Goal: Task Accomplishment & Management: Use online tool/utility

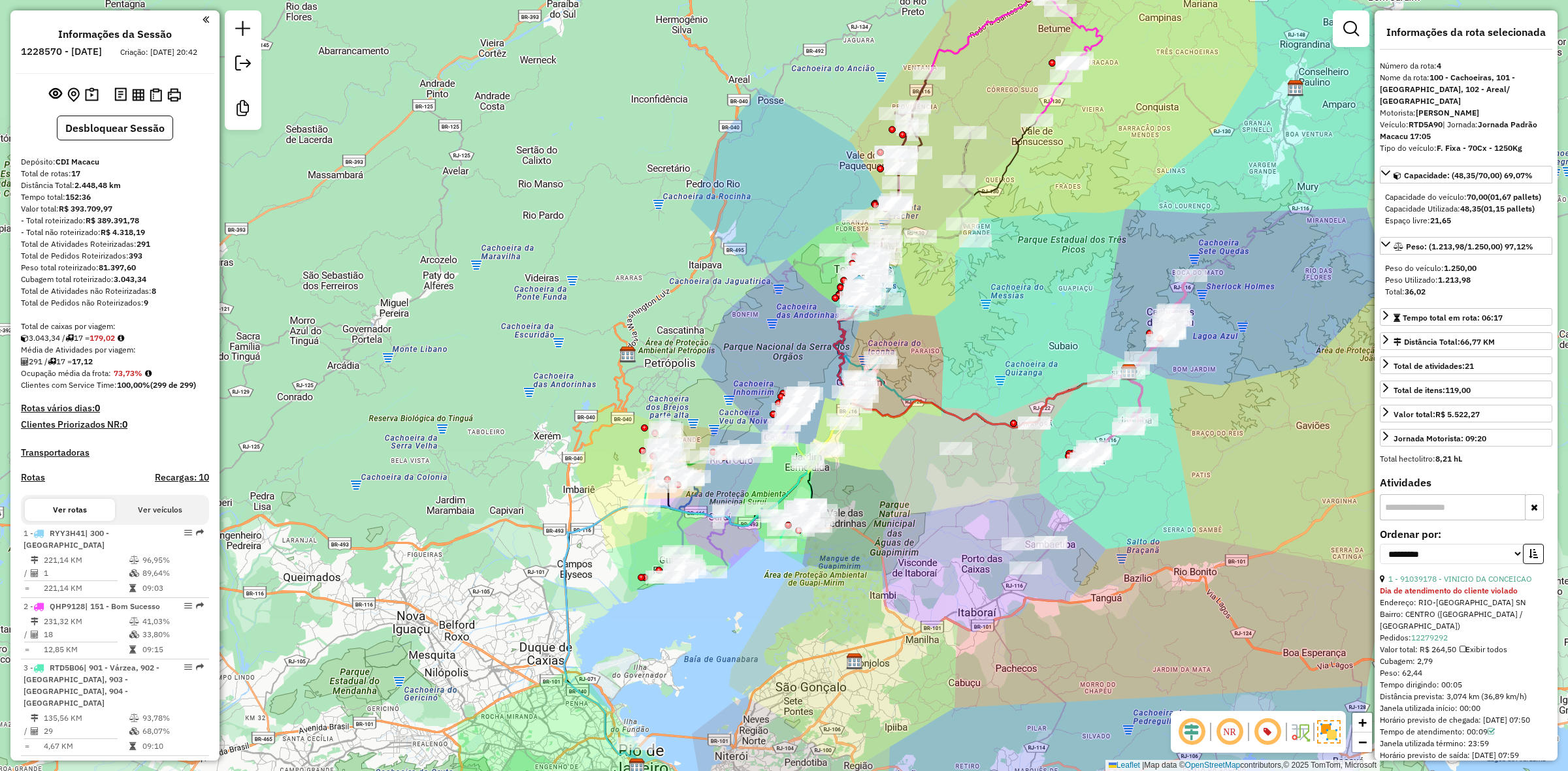
select select "**********"
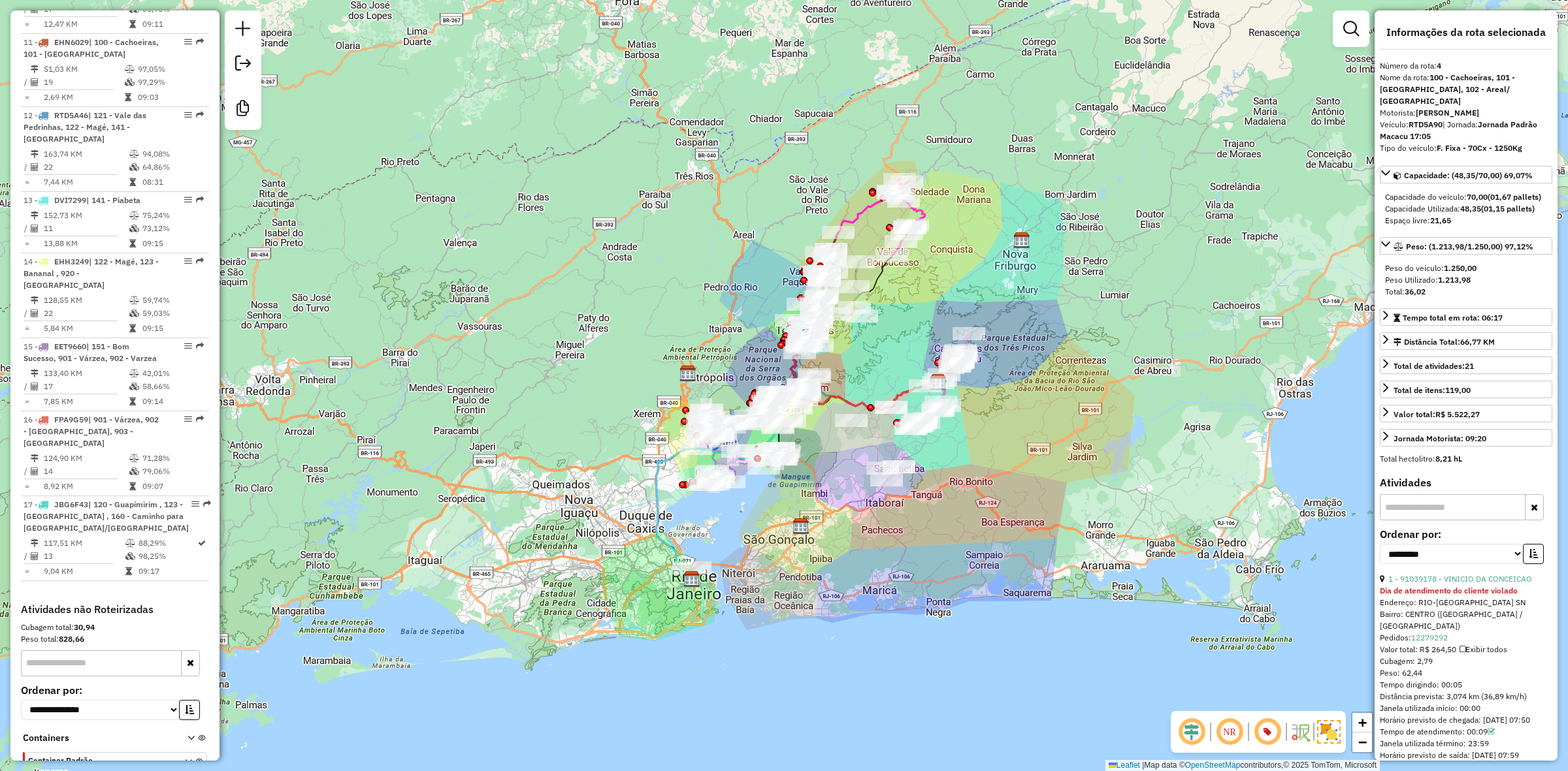
scroll to position [1238, 0]
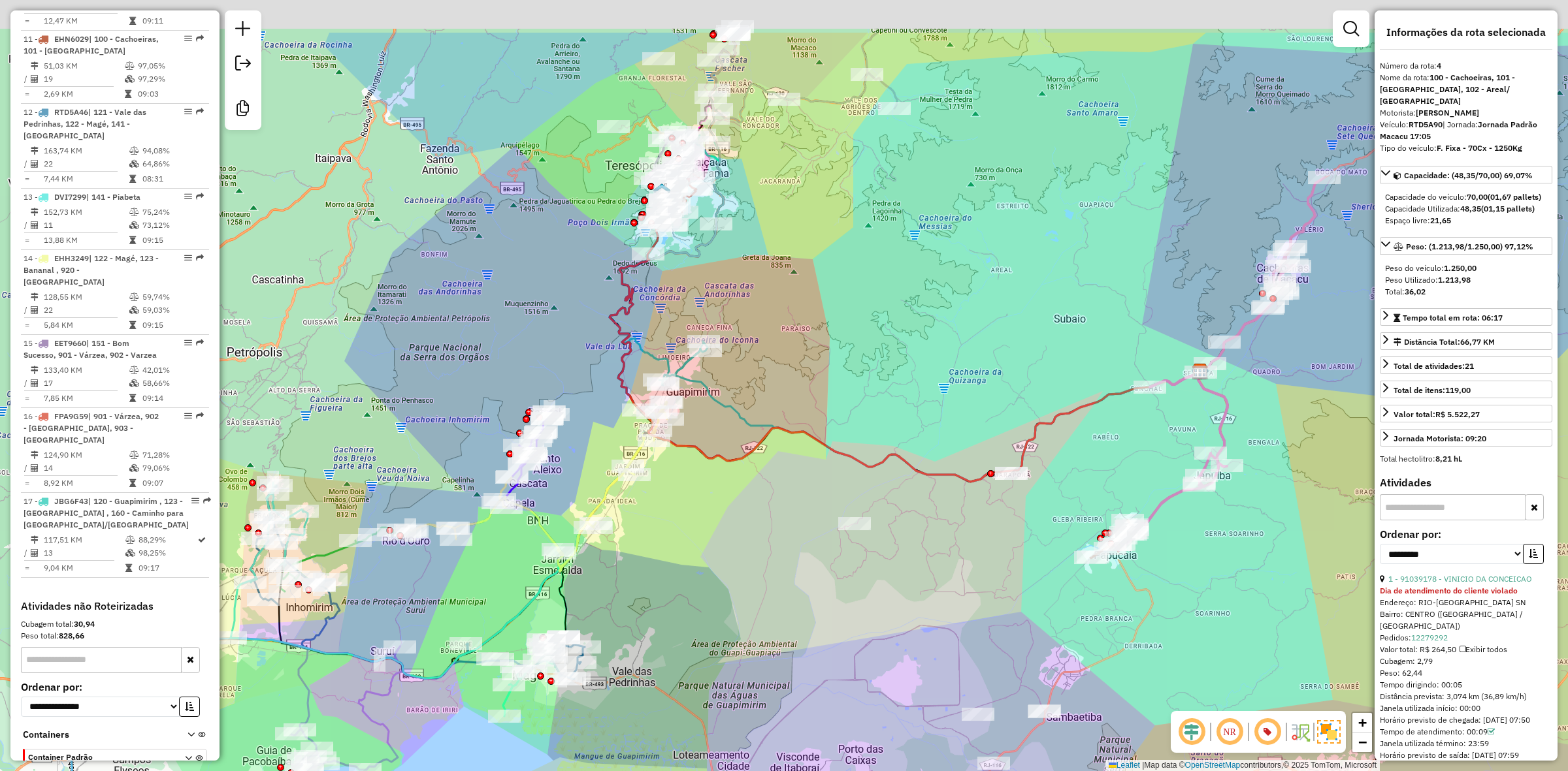
drag, startPoint x: 840, startPoint y: 416, endPoint x: 945, endPoint y: 594, distance: 206.7
click at [990, 619] on div "Janela de atendimento Grade de atendimento Capacidade Transportadoras Veículos …" at bounding box center [784, 385] width 1568 height 771
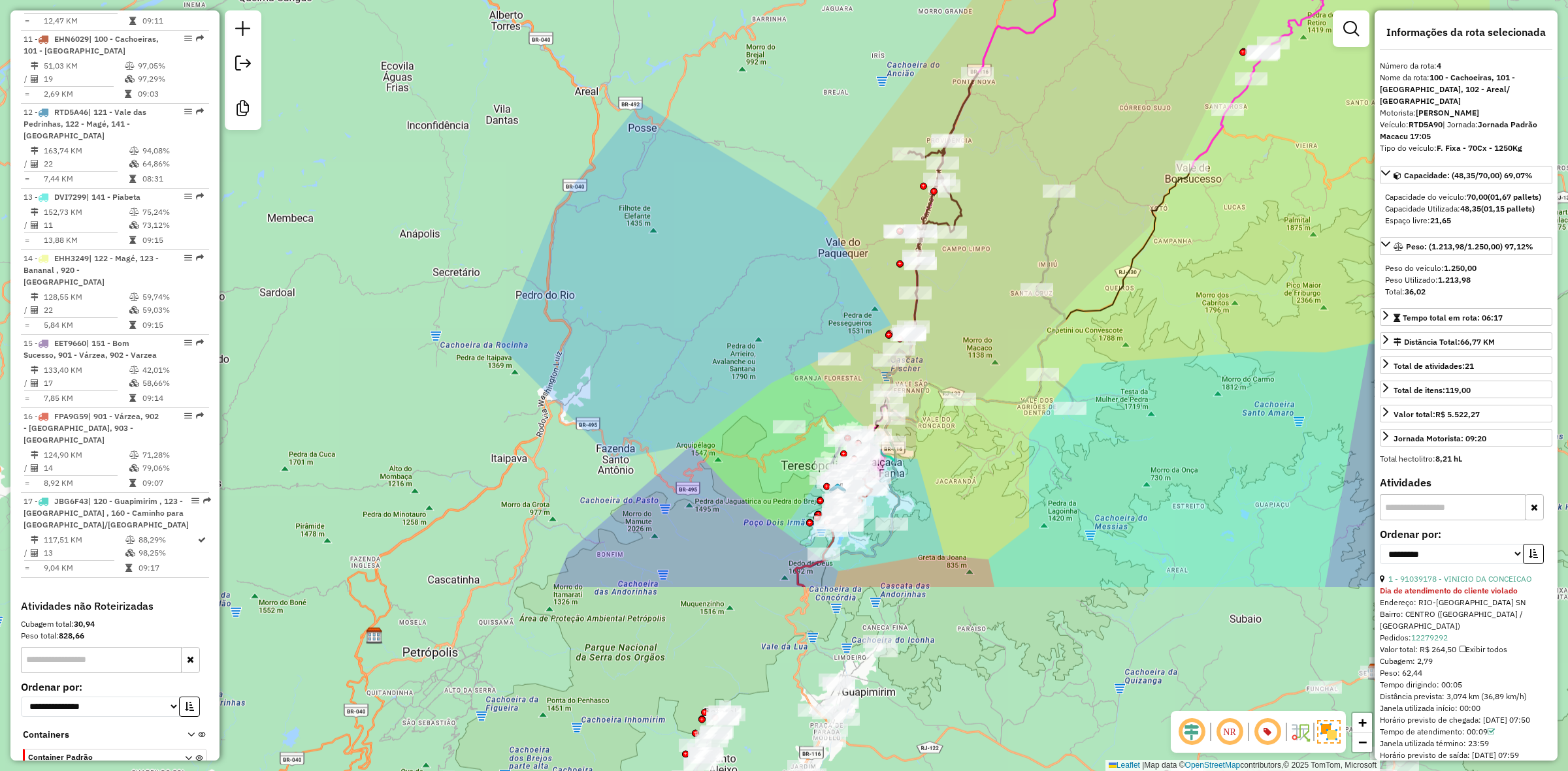
drag, startPoint x: 1016, startPoint y: 621, endPoint x: 781, endPoint y: 359, distance: 352.0
click at [781, 359] on div "Janela de atendimento Grade de atendimento Capacidade Transportadoras Veículos …" at bounding box center [784, 385] width 1568 height 771
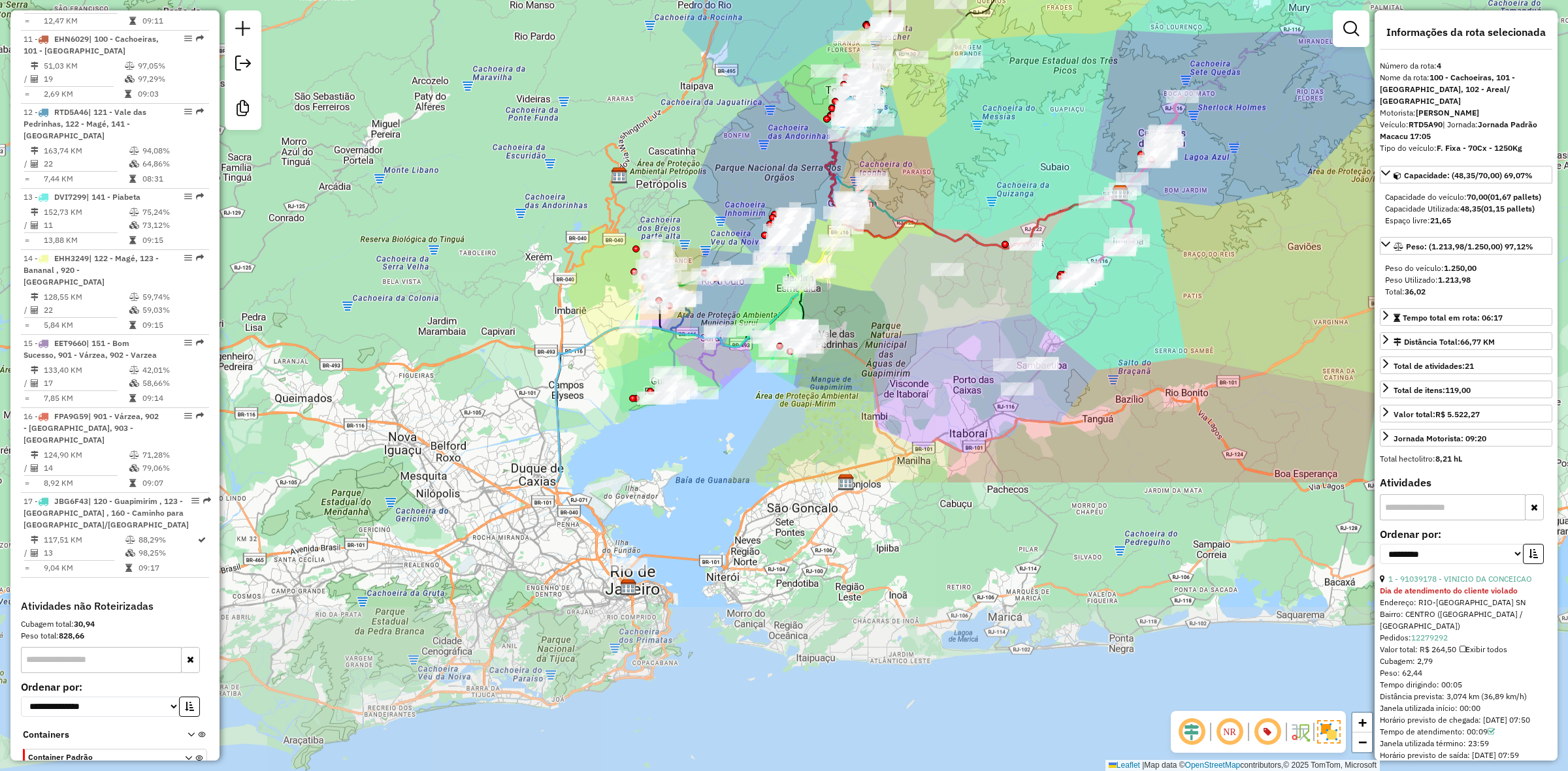
drag, startPoint x: 1057, startPoint y: 451, endPoint x: 971, endPoint y: 164, distance: 299.6
click at [971, 164] on div "Janela de atendimento Grade de atendimento Capacidade Transportadoras Veículos …" at bounding box center [784, 385] width 1568 height 771
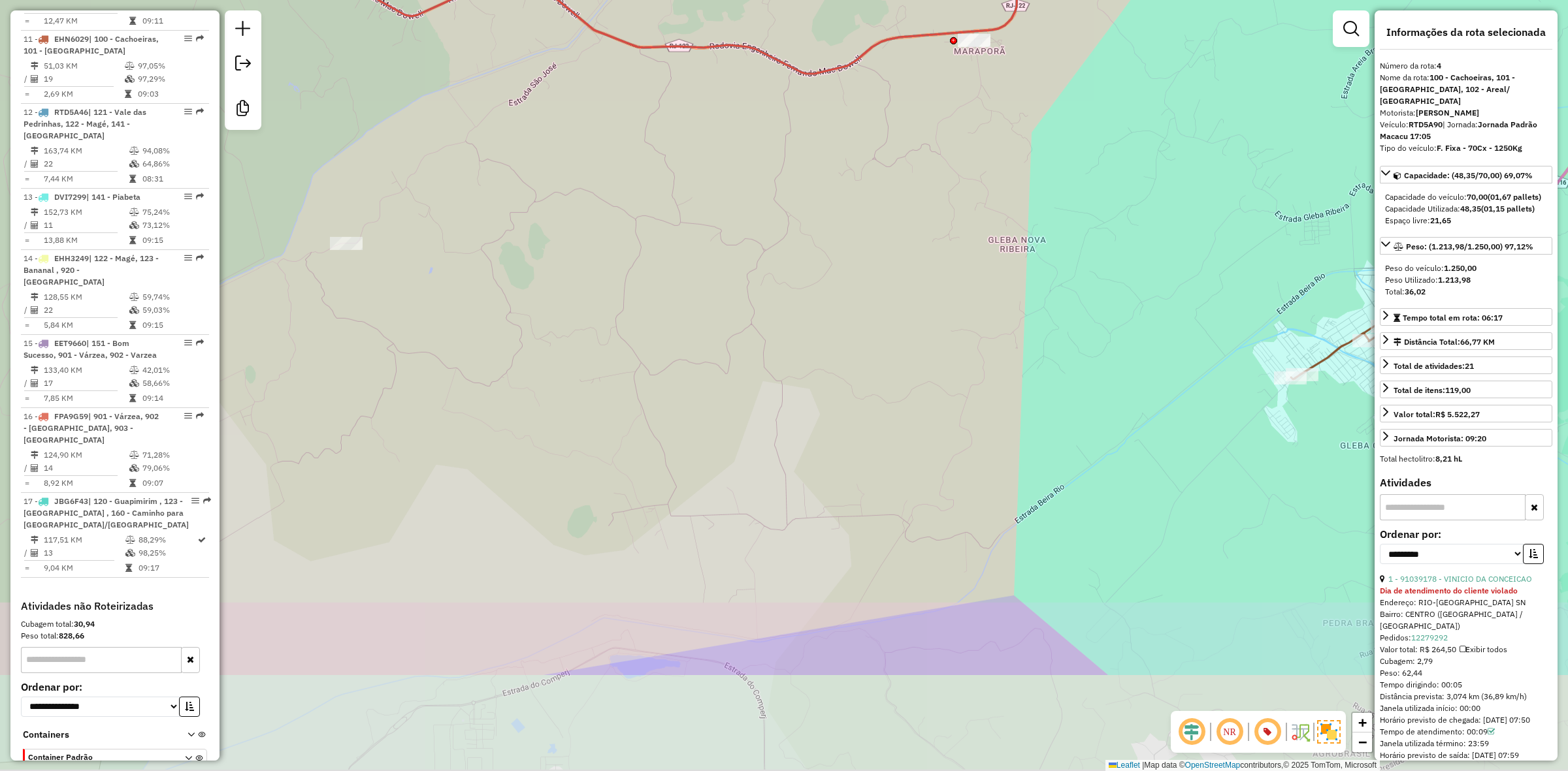
drag, startPoint x: 1008, startPoint y: 491, endPoint x: 943, endPoint y: 268, distance: 232.3
click at [943, 268] on div "Janela de atendimento Grade de atendimento Capacidade Transportadoras Veículos …" at bounding box center [784, 385] width 1568 height 771
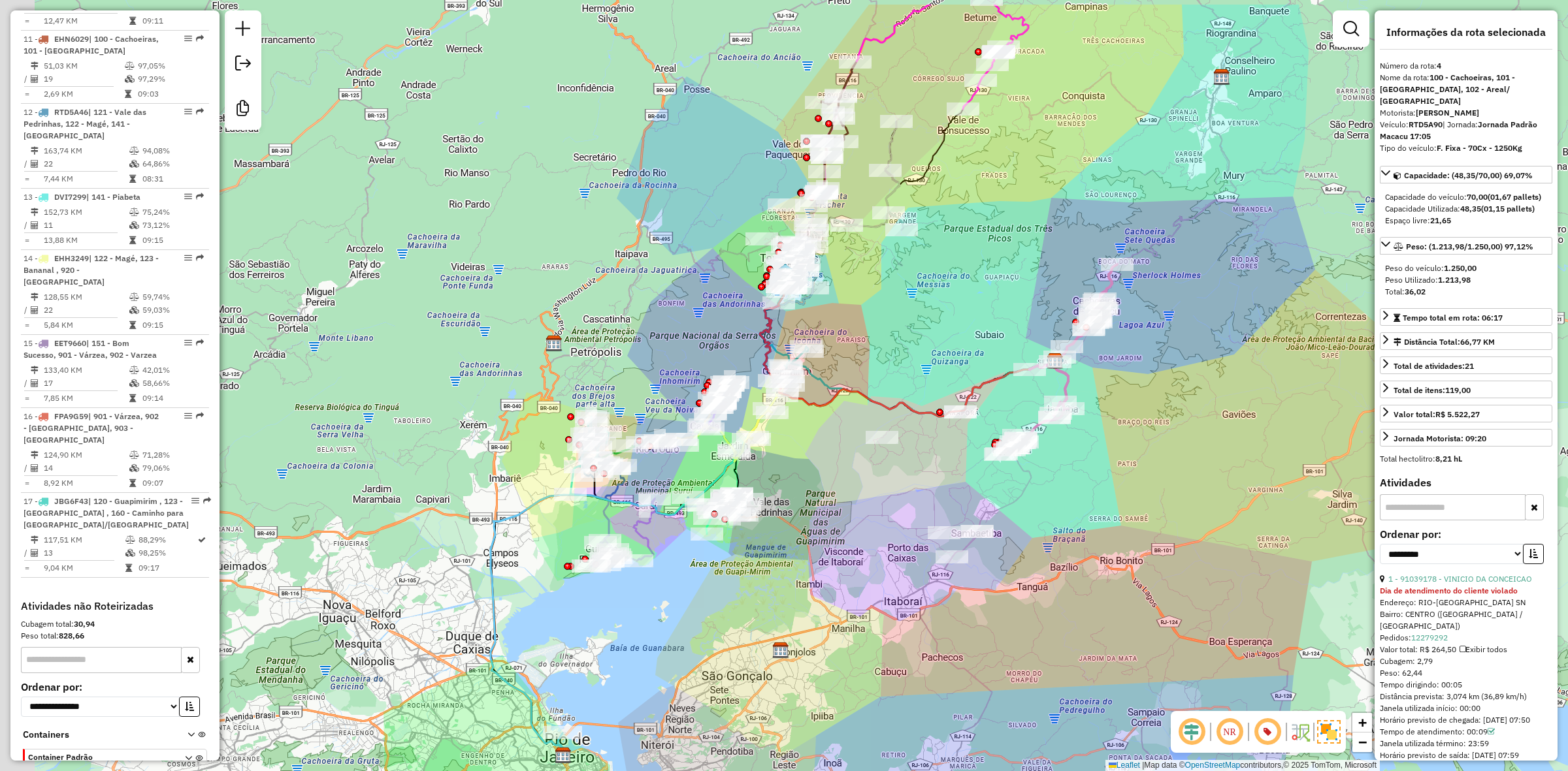
drag, startPoint x: 890, startPoint y: 210, endPoint x: 956, endPoint y: 312, distance: 121.5
click at [956, 312] on div "Janela de atendimento Grade de atendimento Capacidade Transportadoras Veículos …" at bounding box center [784, 385] width 1568 height 771
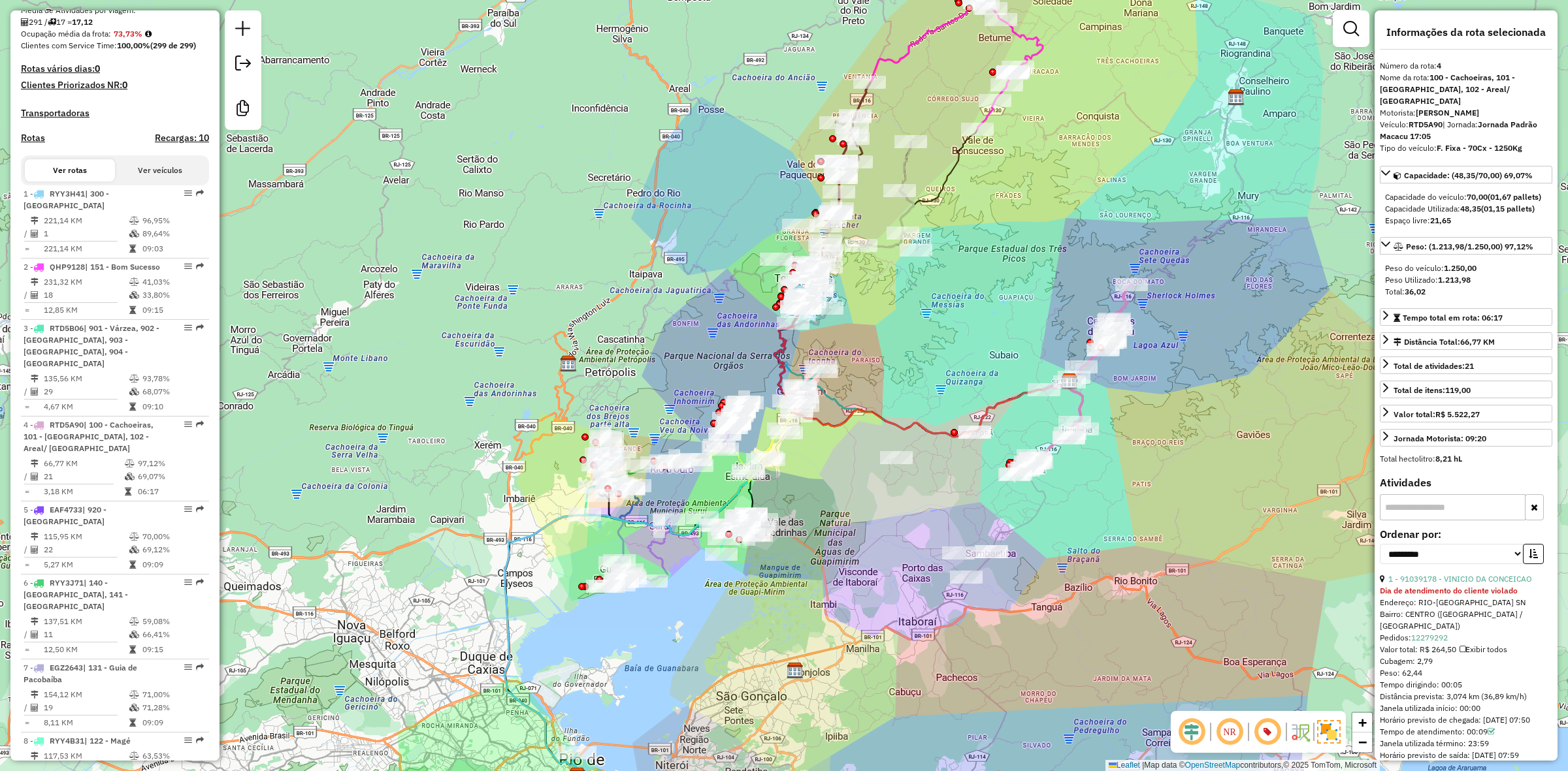
scroll to position [0, 0]
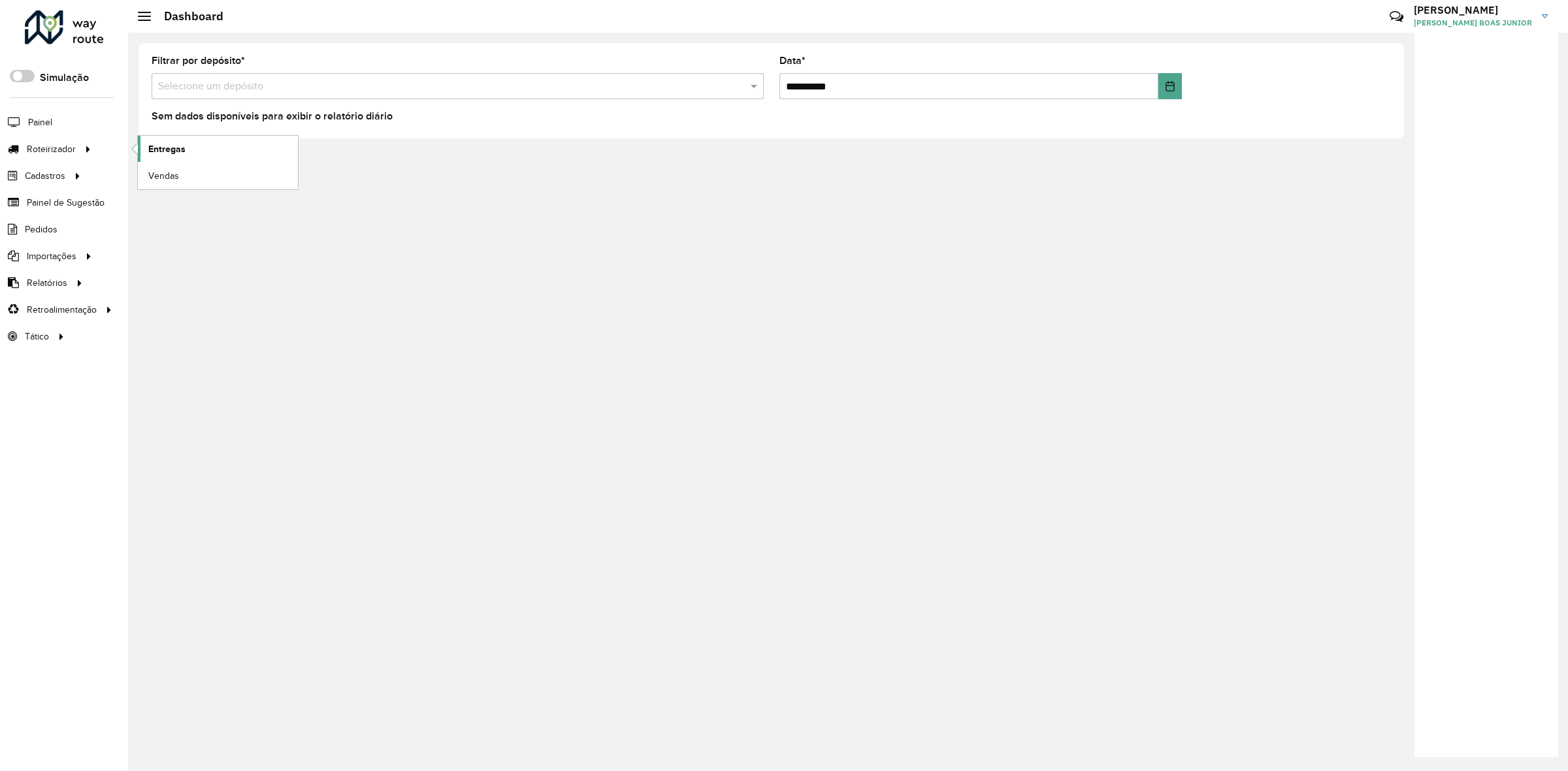
click at [170, 150] on span "Entregas" at bounding box center [167, 149] width 37 height 13
click at [194, 155] on link "Entregas" at bounding box center [217, 149] width 160 height 26
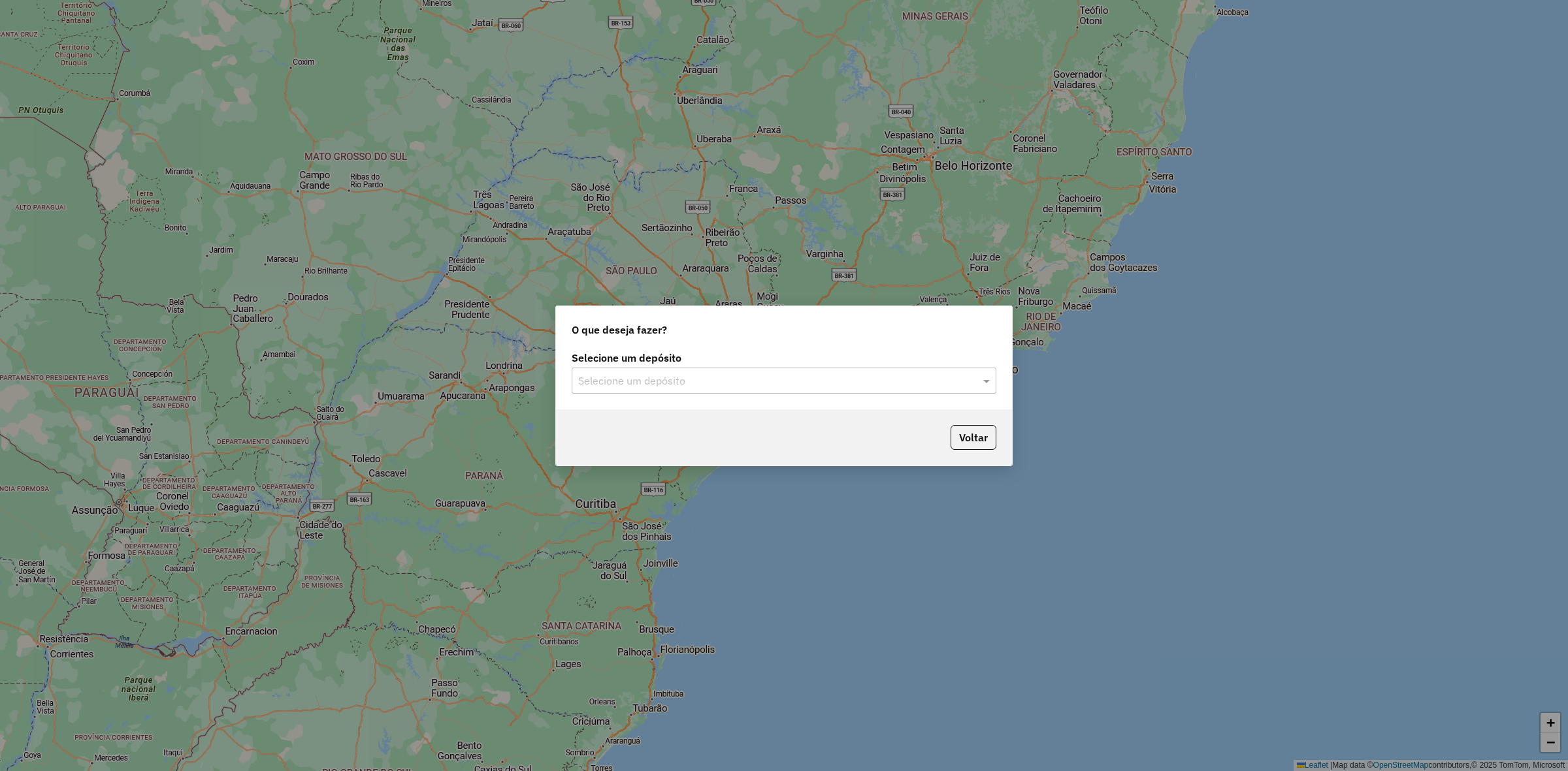
click at [643, 370] on div "Selecione um depósito" at bounding box center [784, 381] width 425 height 26
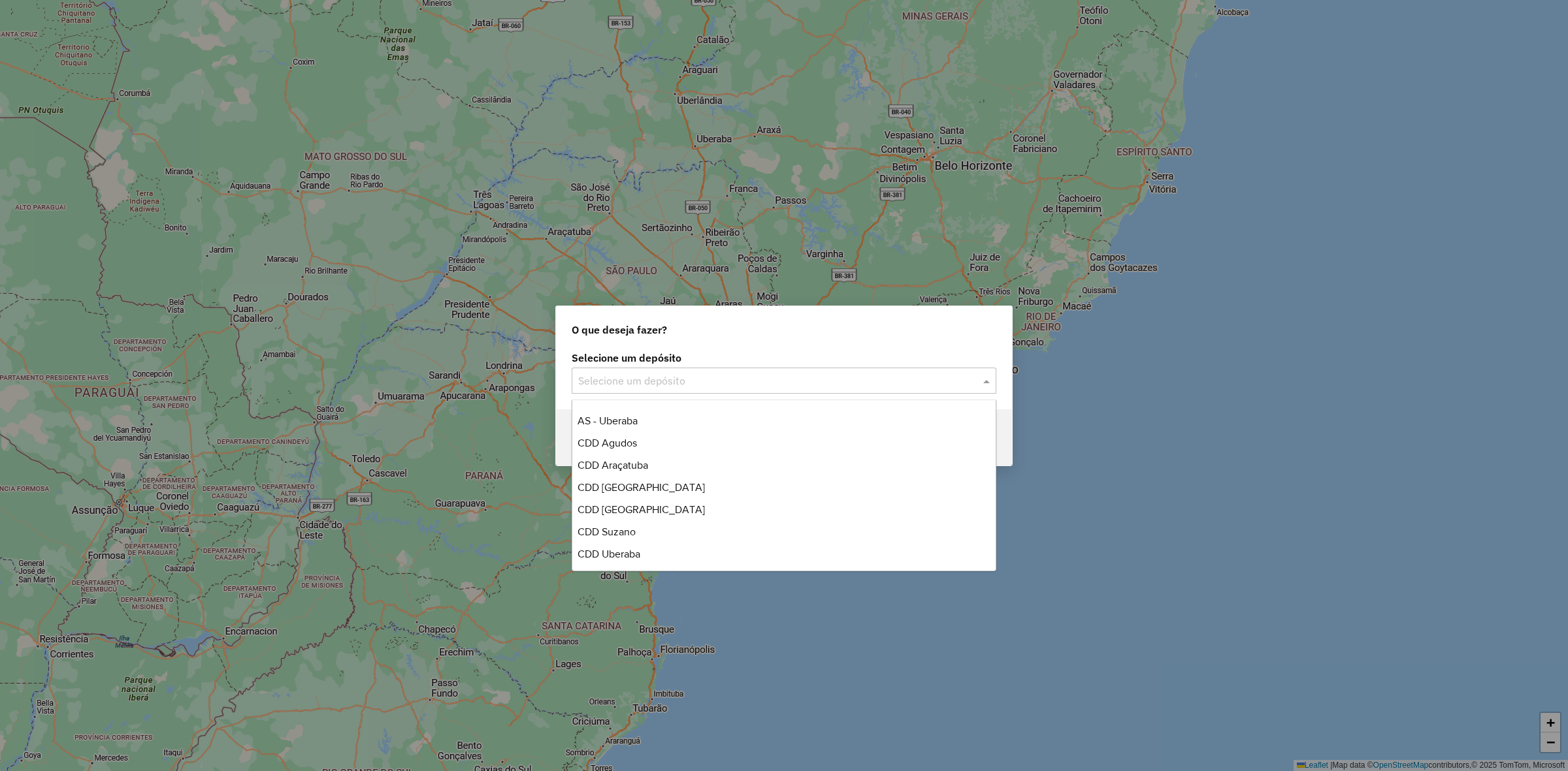
scroll to position [109, 0]
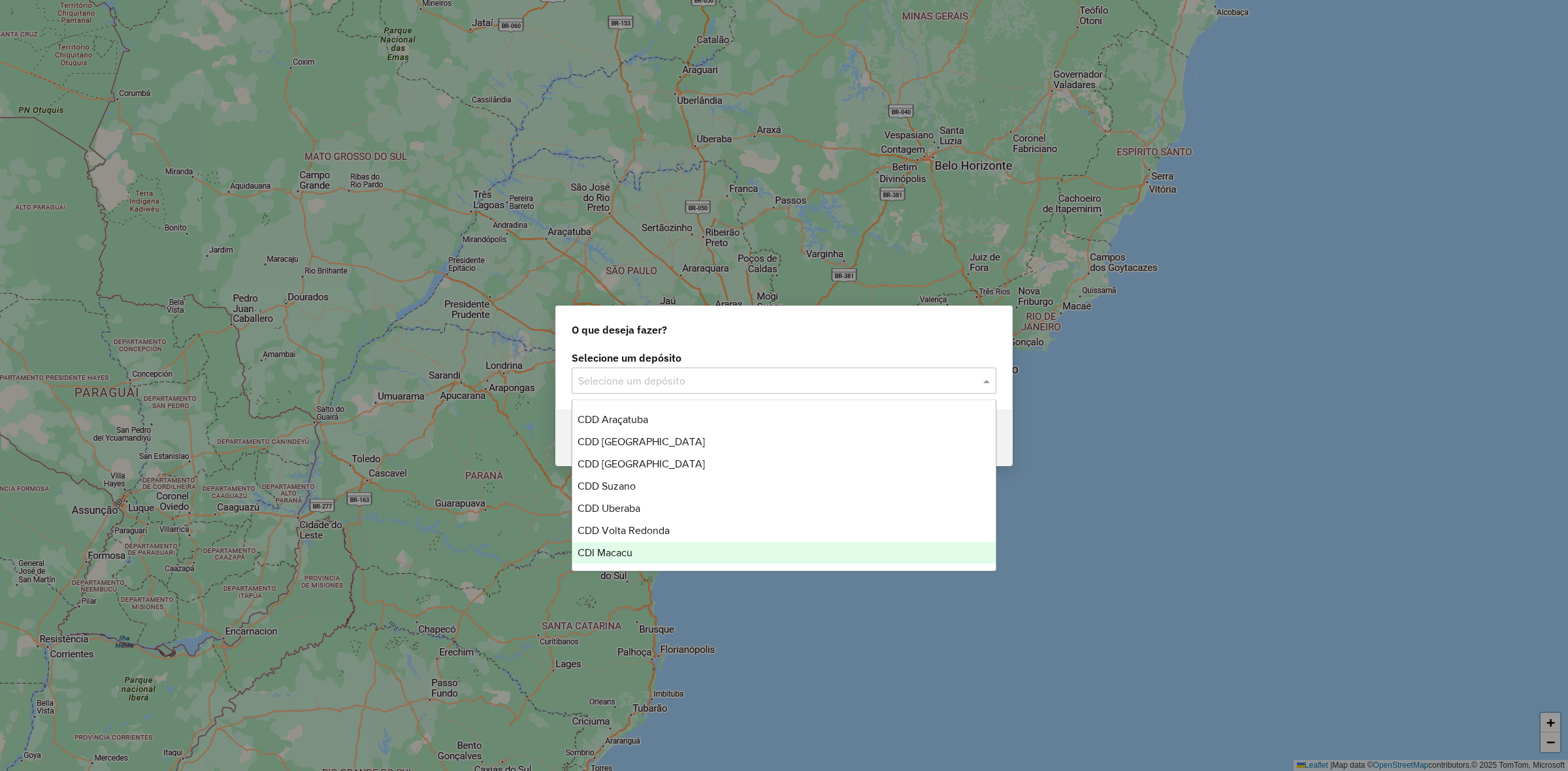
click at [680, 549] on div "CDI Macacu" at bounding box center [784, 553] width 423 height 22
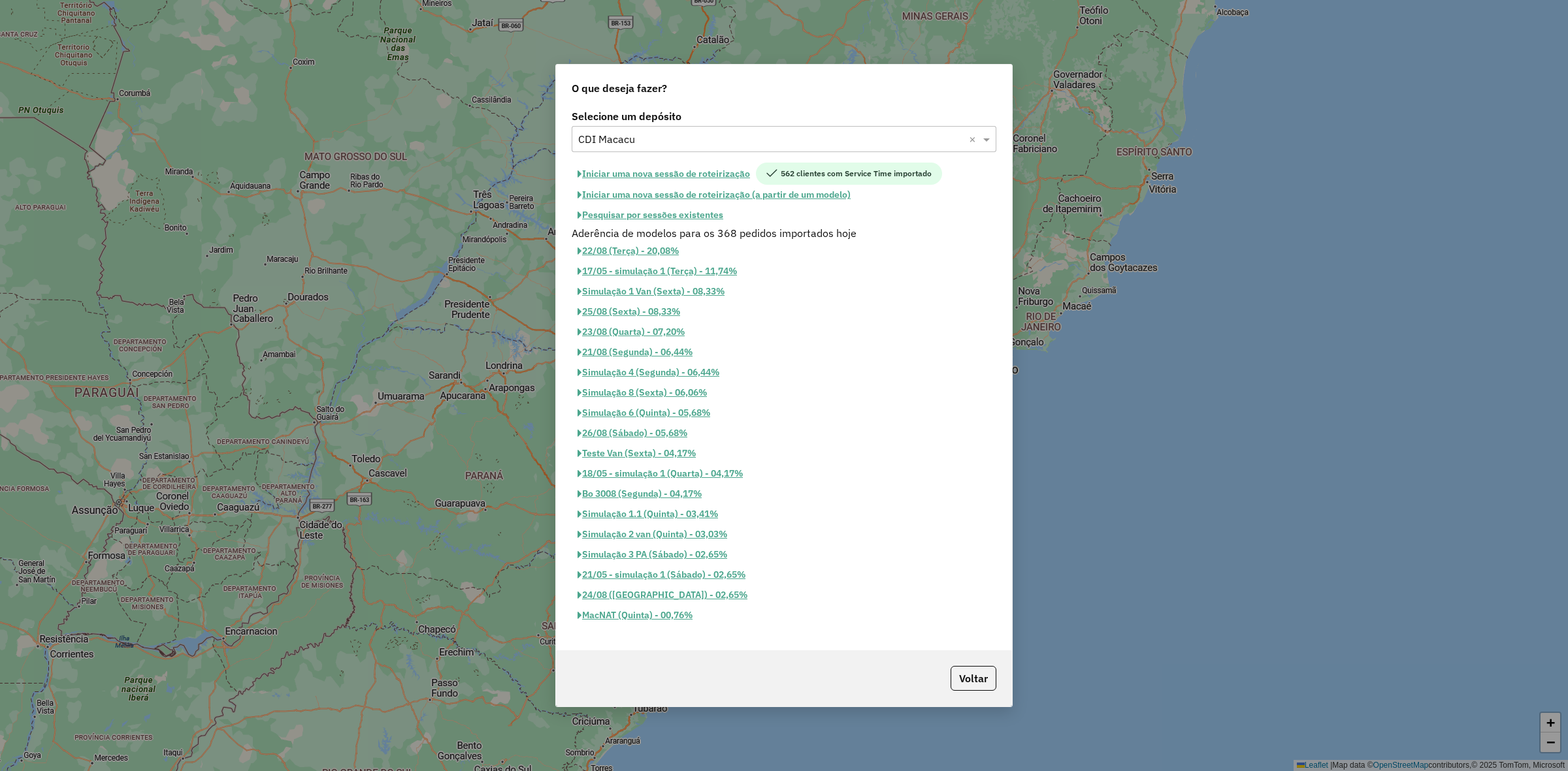
click at [739, 177] on button "Iniciar uma nova sessão de roteirização" at bounding box center [664, 174] width 184 height 22
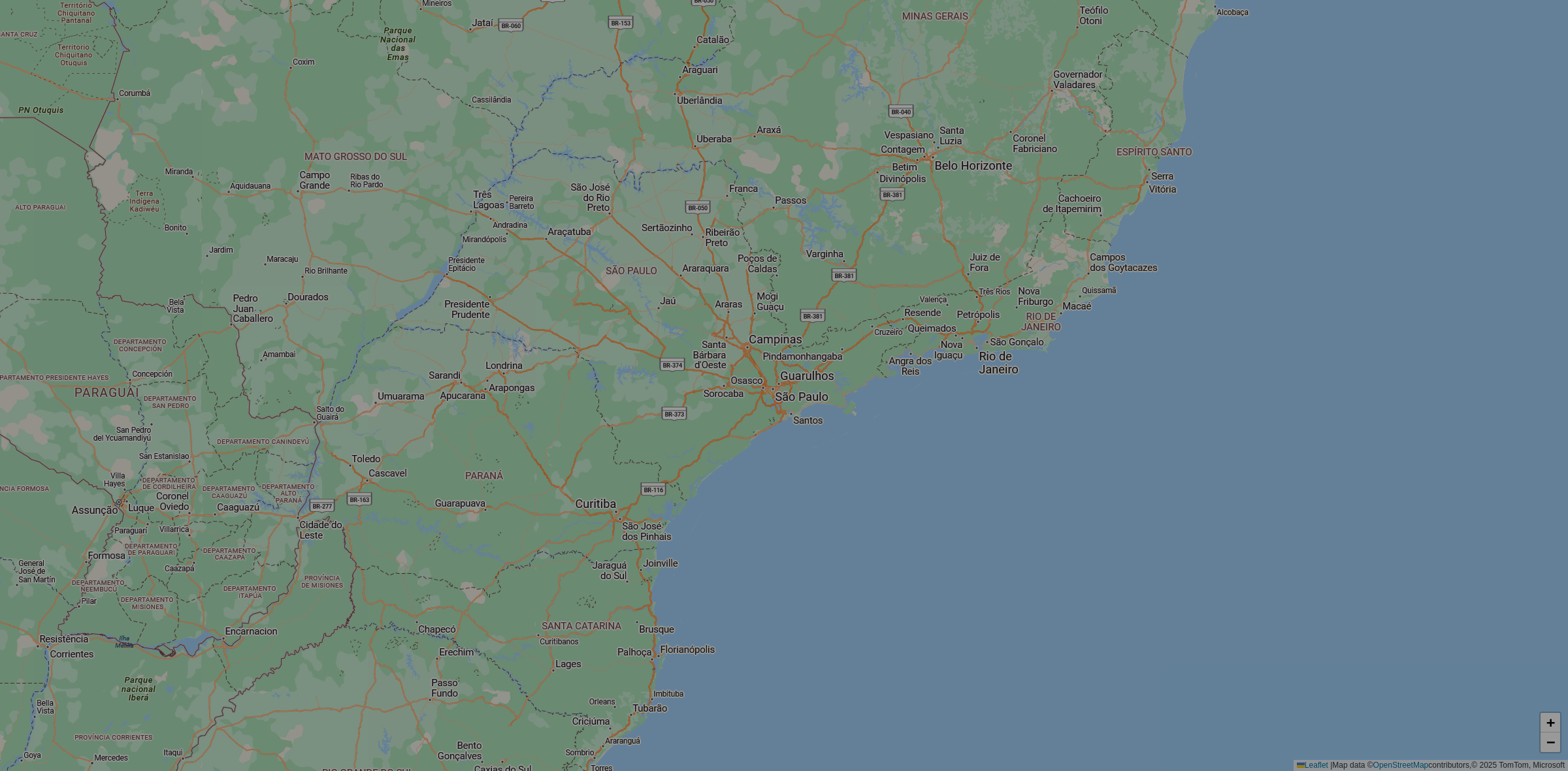
select select "*"
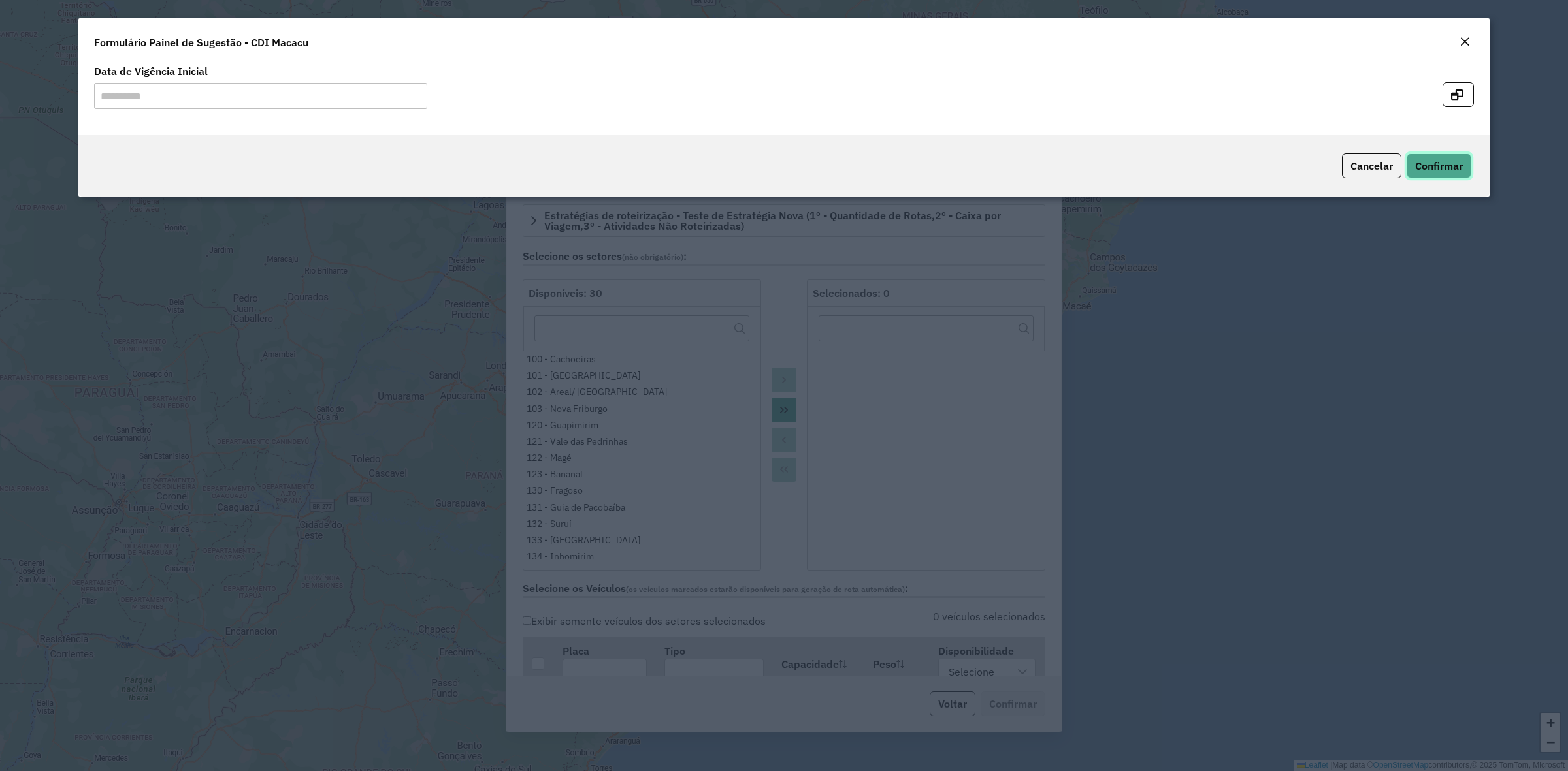
click at [1445, 157] on button "Confirmar" at bounding box center [1439, 165] width 65 height 25
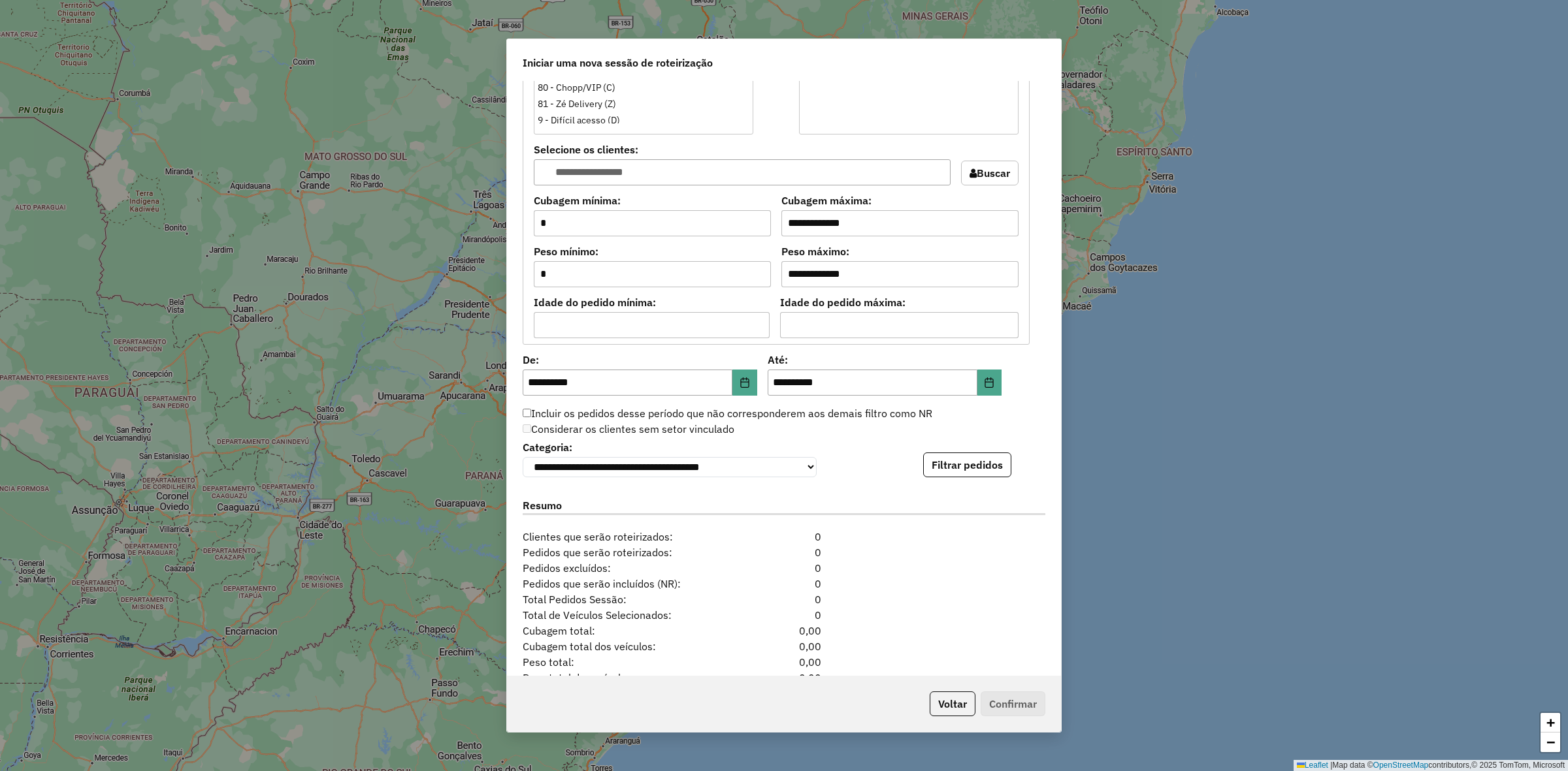
scroll to position [1183, 0]
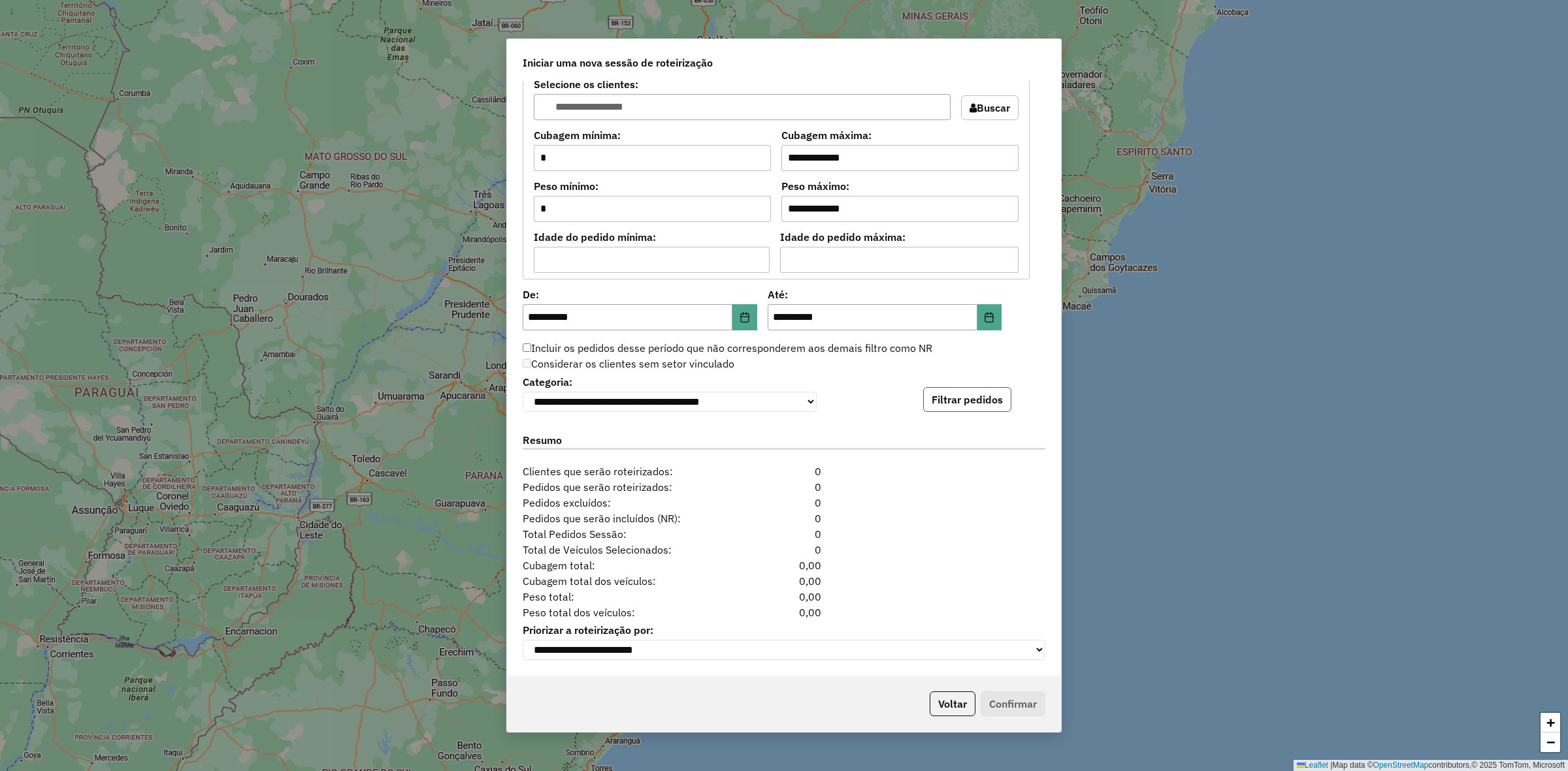
click at [997, 399] on button "Filtrar pedidos" at bounding box center [967, 399] width 89 height 25
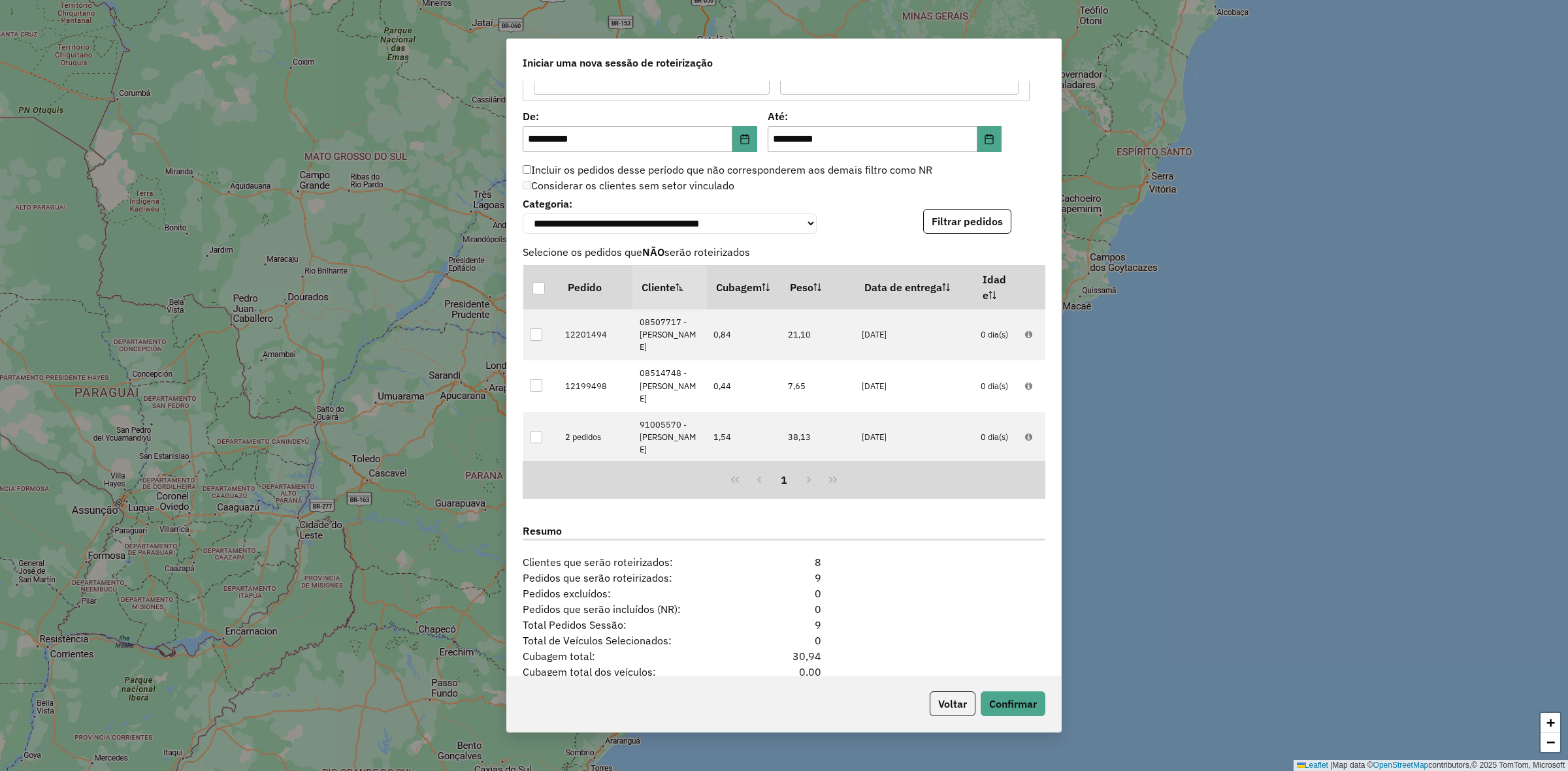
scroll to position [1468, 0]
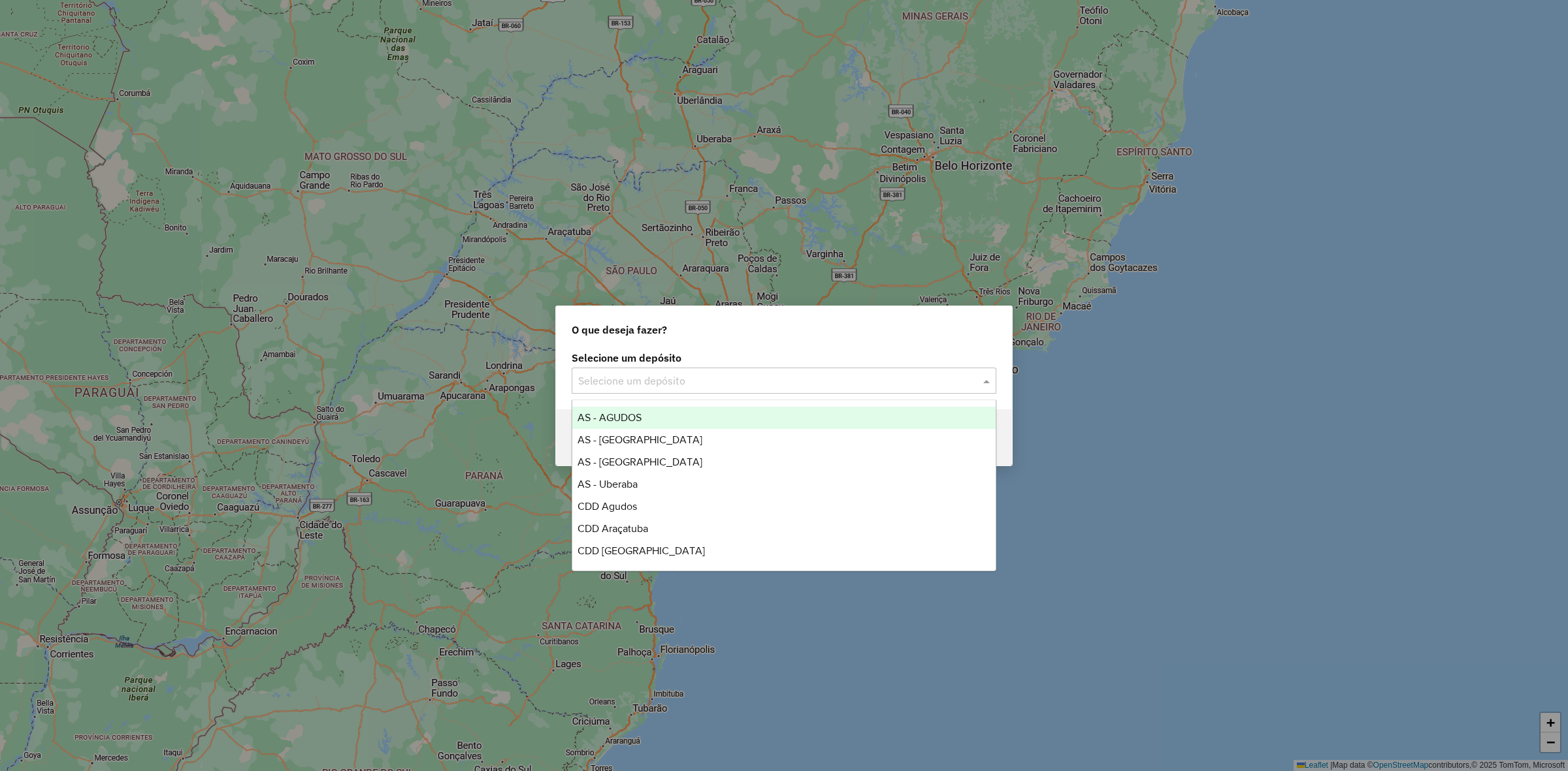
click at [636, 370] on div "Selecione um depósito" at bounding box center [784, 381] width 425 height 26
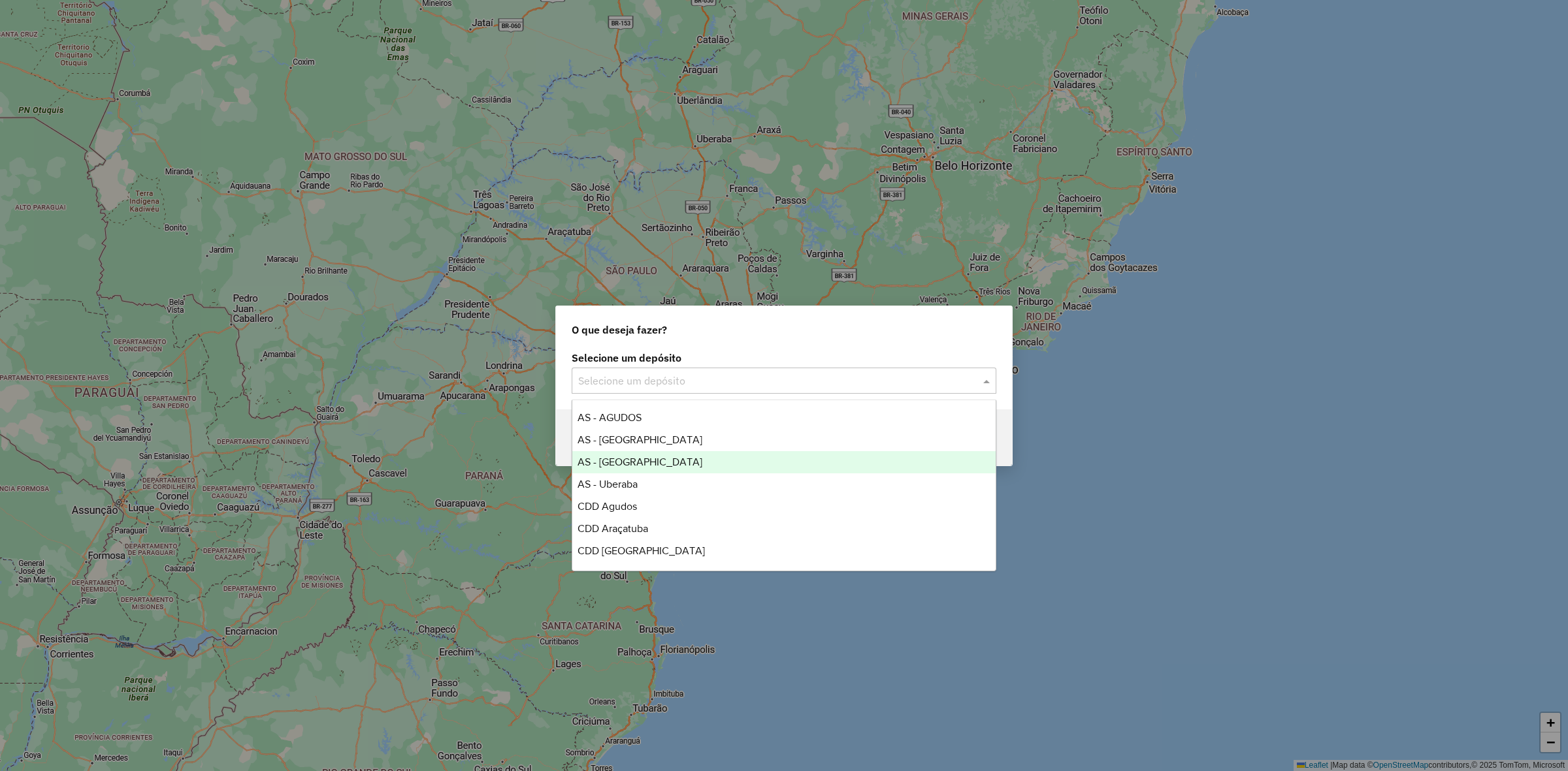
scroll to position [109, 0]
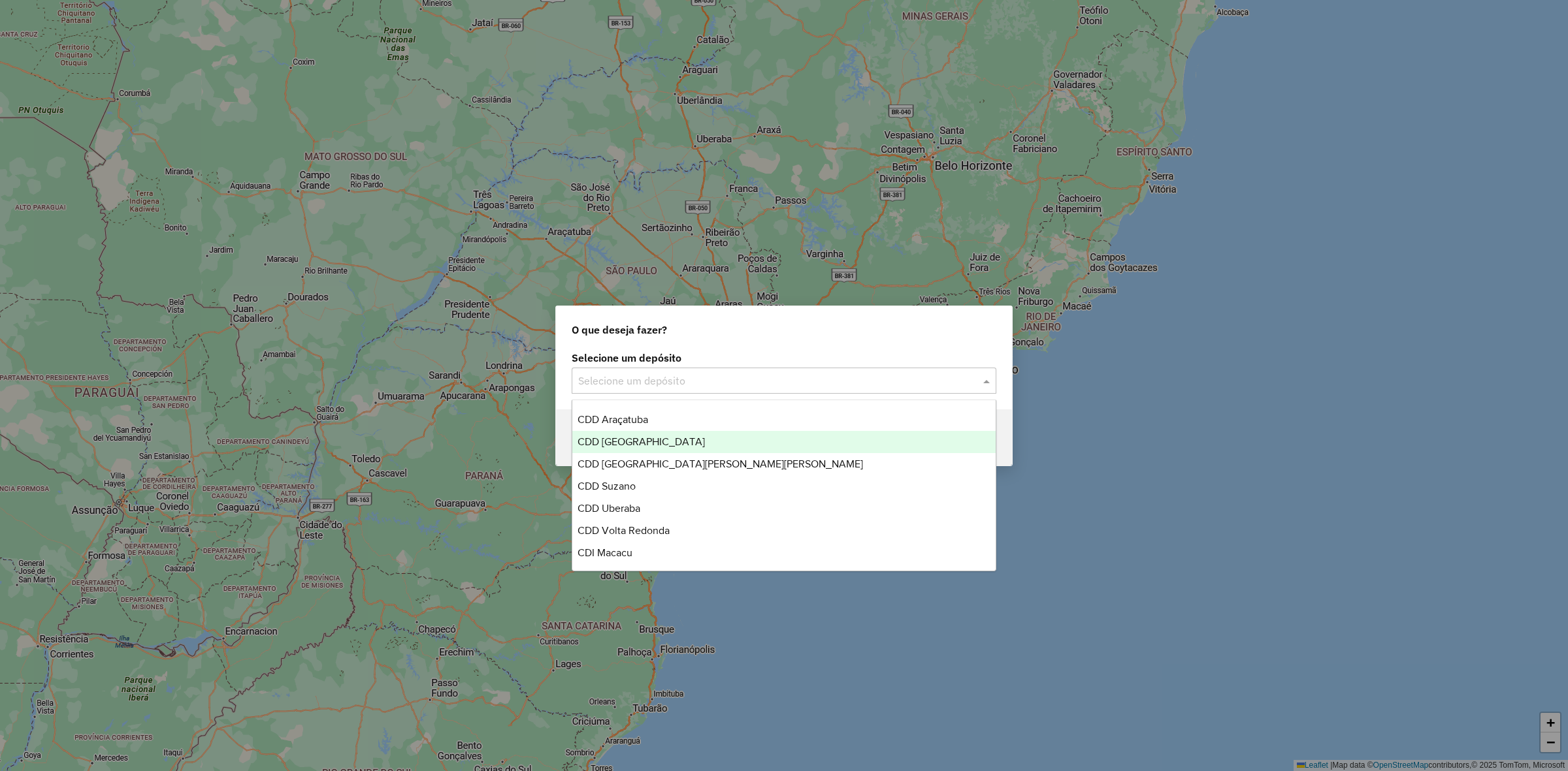
click at [671, 442] on div "CDD Ribeirão Preto" at bounding box center [784, 442] width 423 height 22
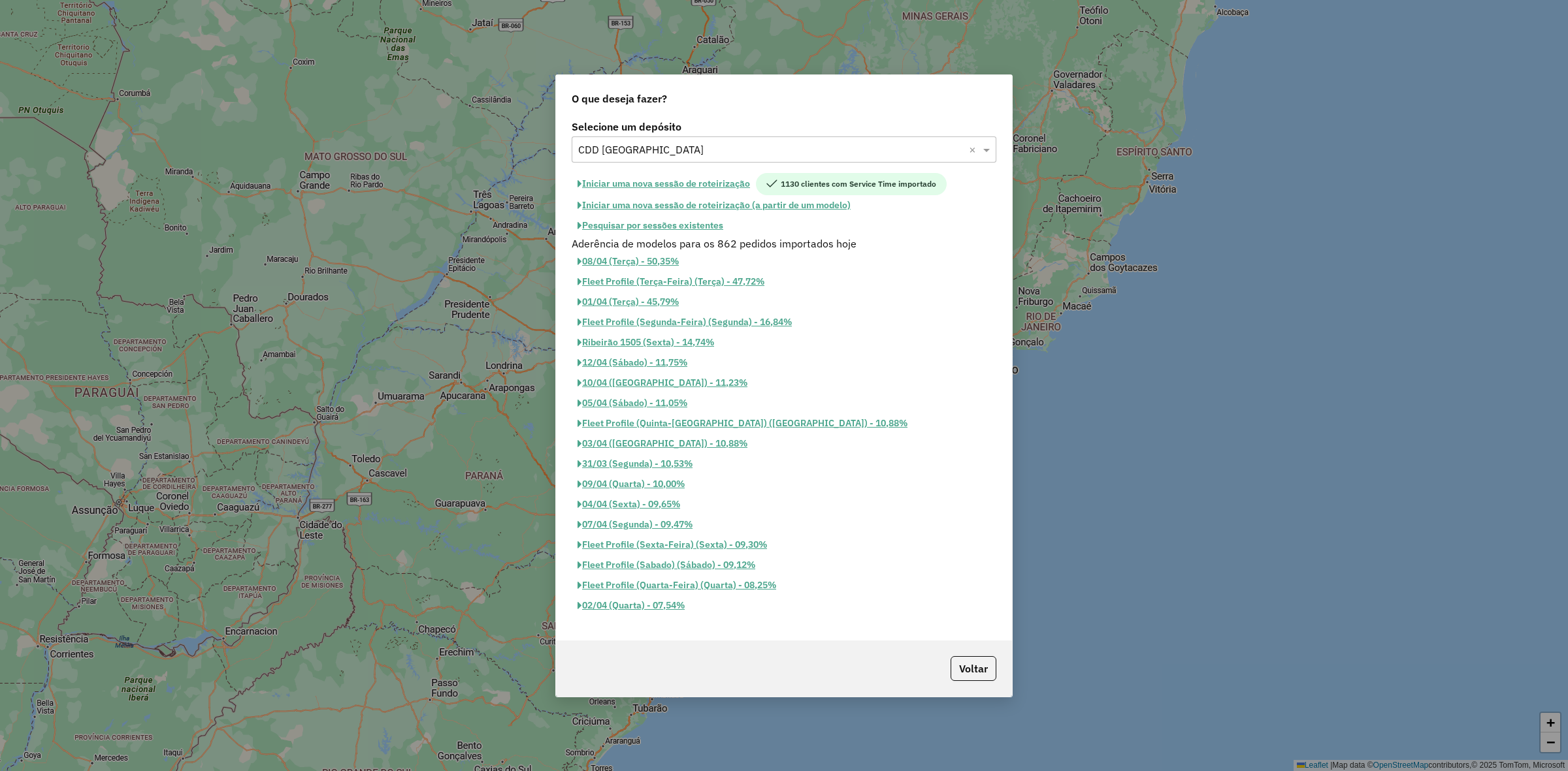
click at [716, 178] on button "Iniciar uma nova sessão de roteirização" at bounding box center [664, 184] width 184 height 22
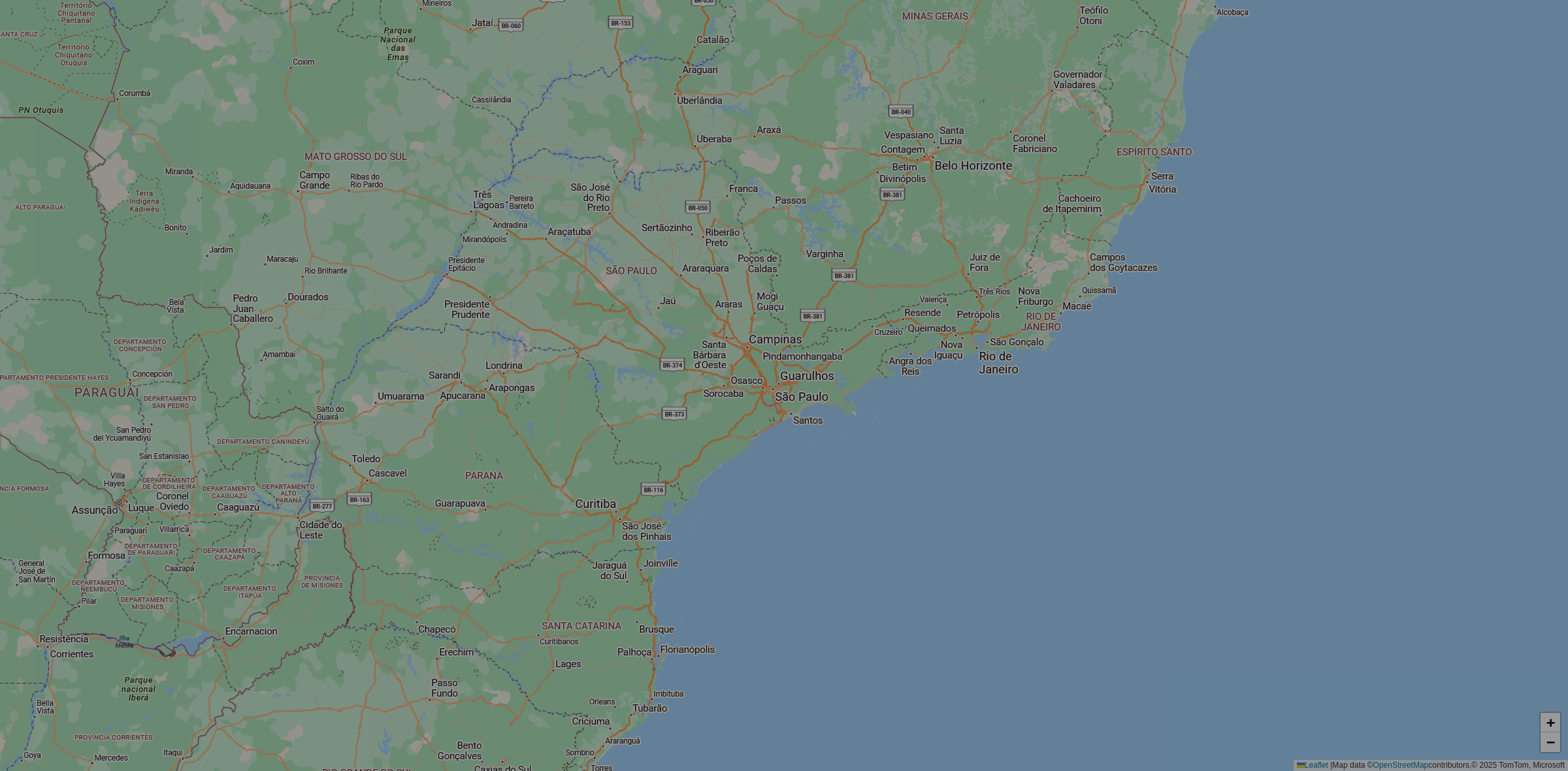
select select "*"
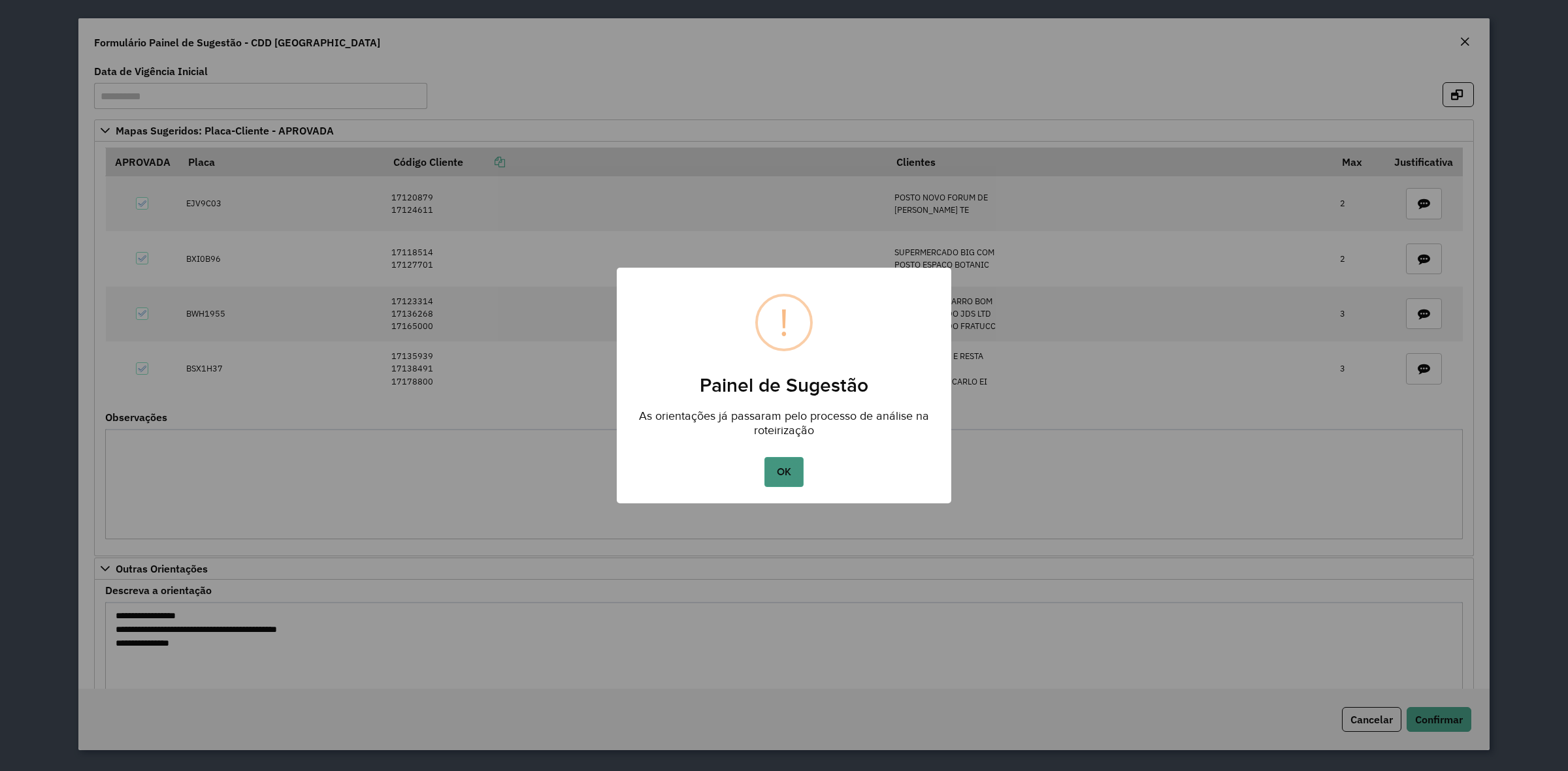
click at [788, 470] on button "OK" at bounding box center [784, 472] width 39 height 30
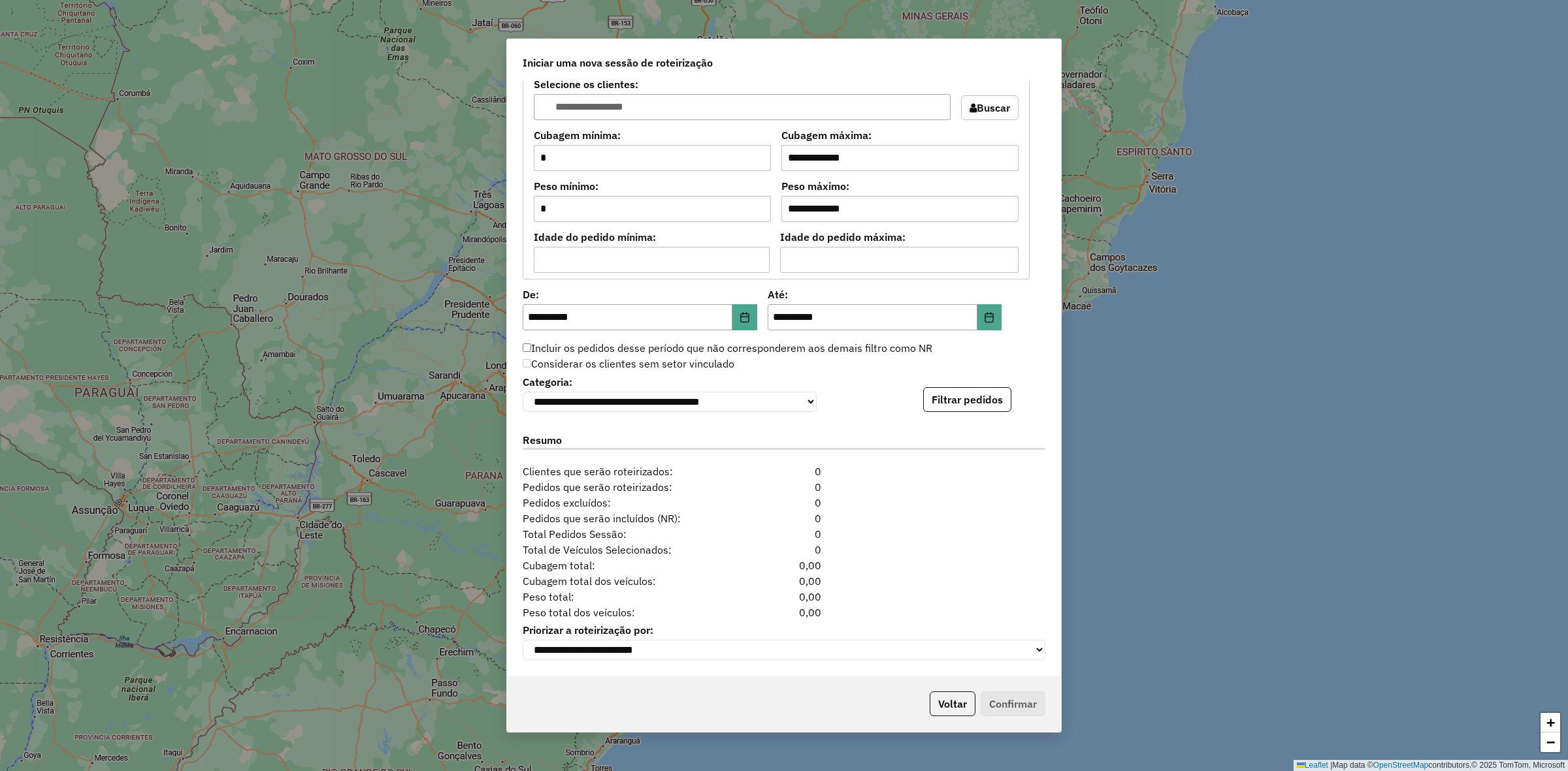
scroll to position [1183, 0]
click at [985, 404] on button "Filtrar pedidos" at bounding box center [967, 399] width 89 height 25
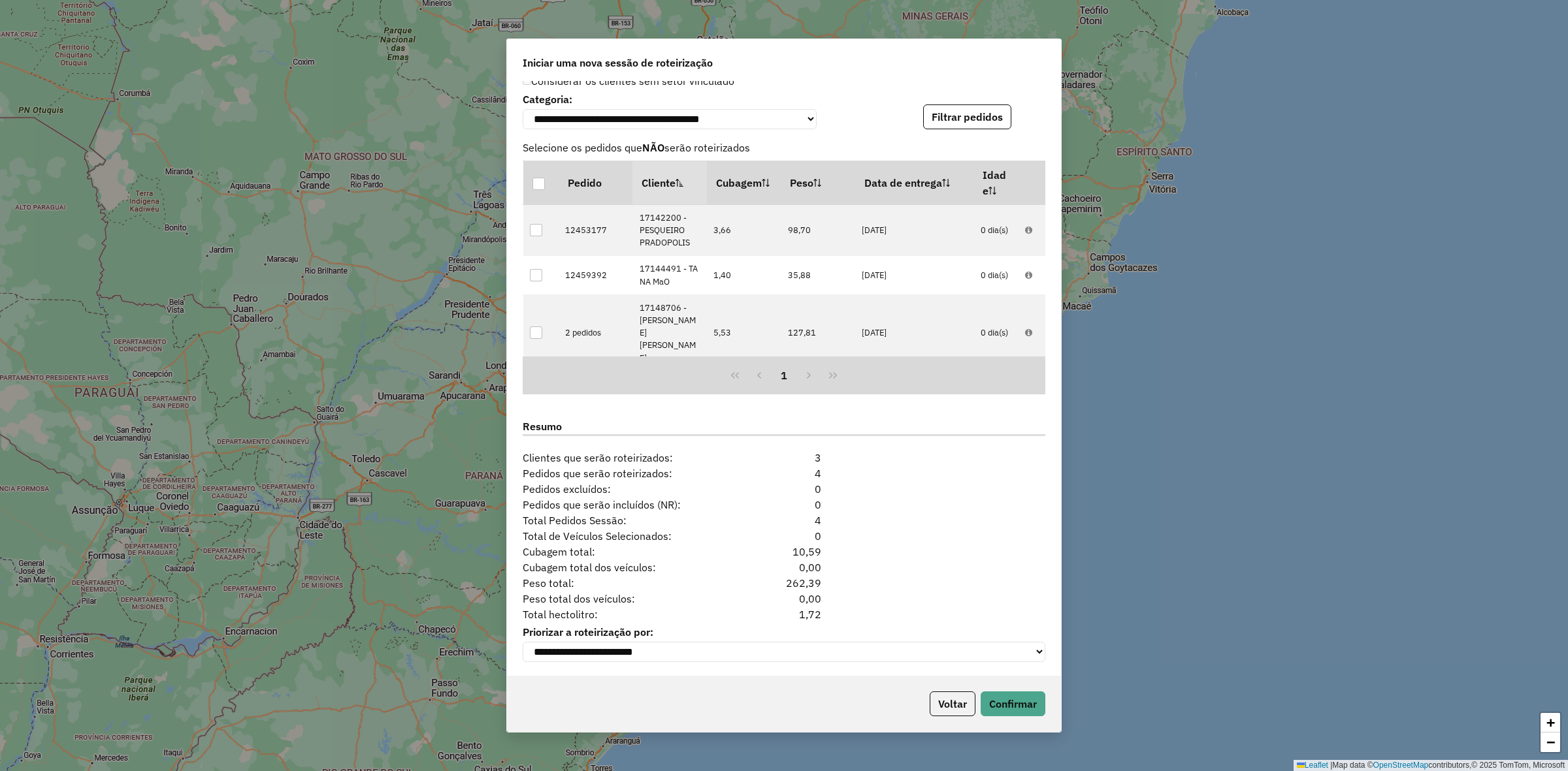
scroll to position [1468, 0]
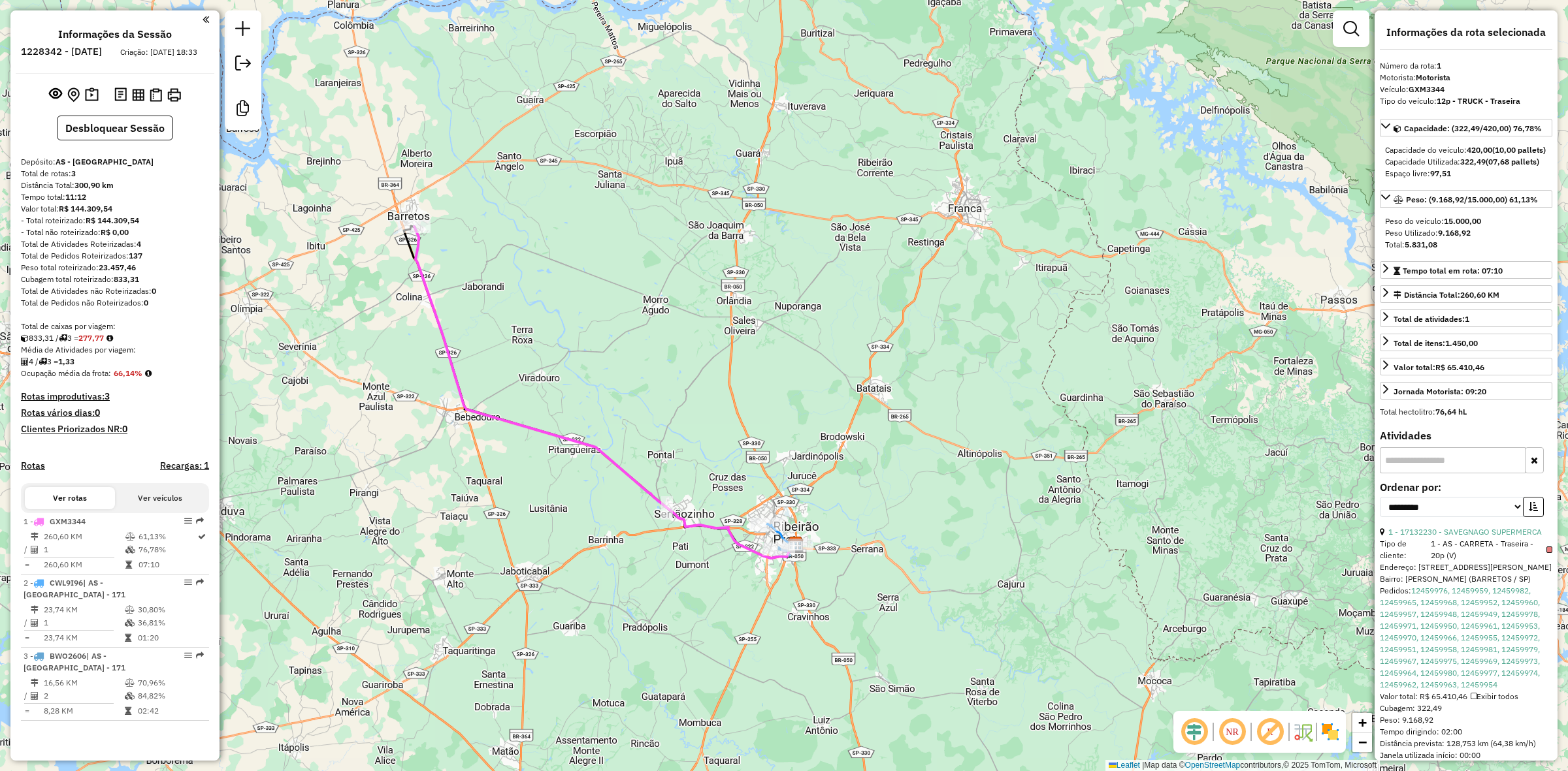
select select "**********"
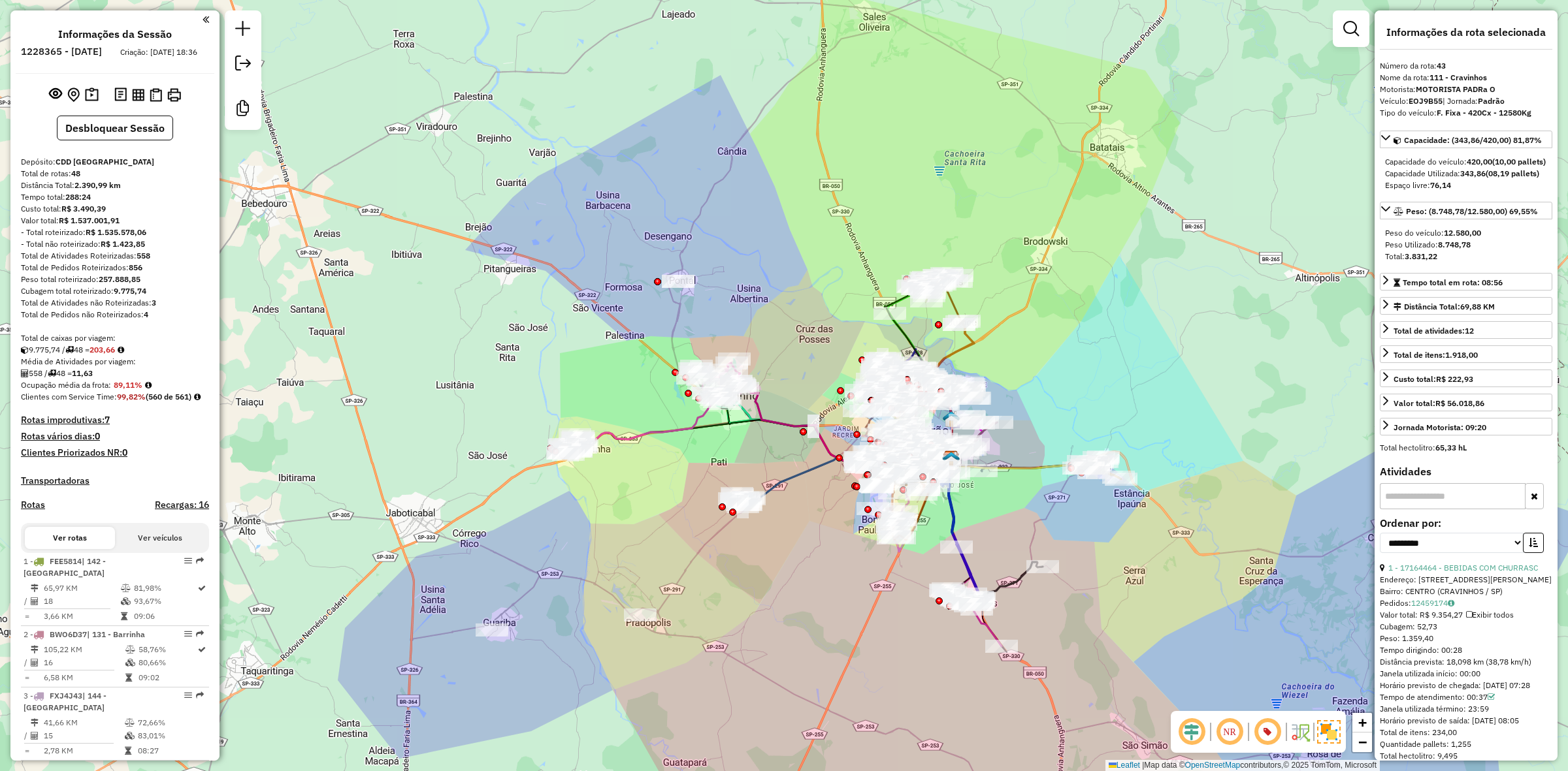
select select "**********"
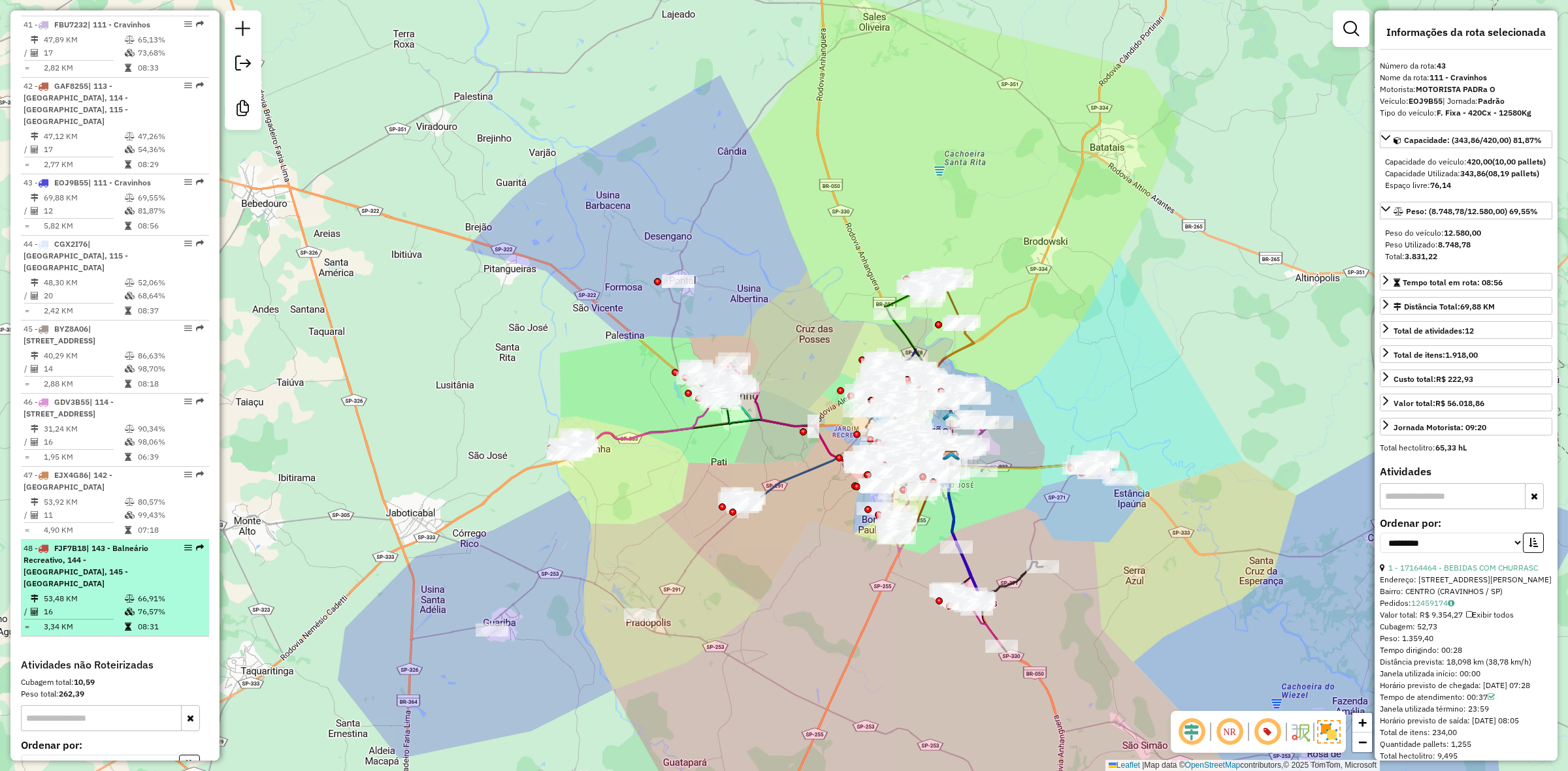
scroll to position [3735, 0]
